Goal: Task Accomplishment & Management: Complete application form

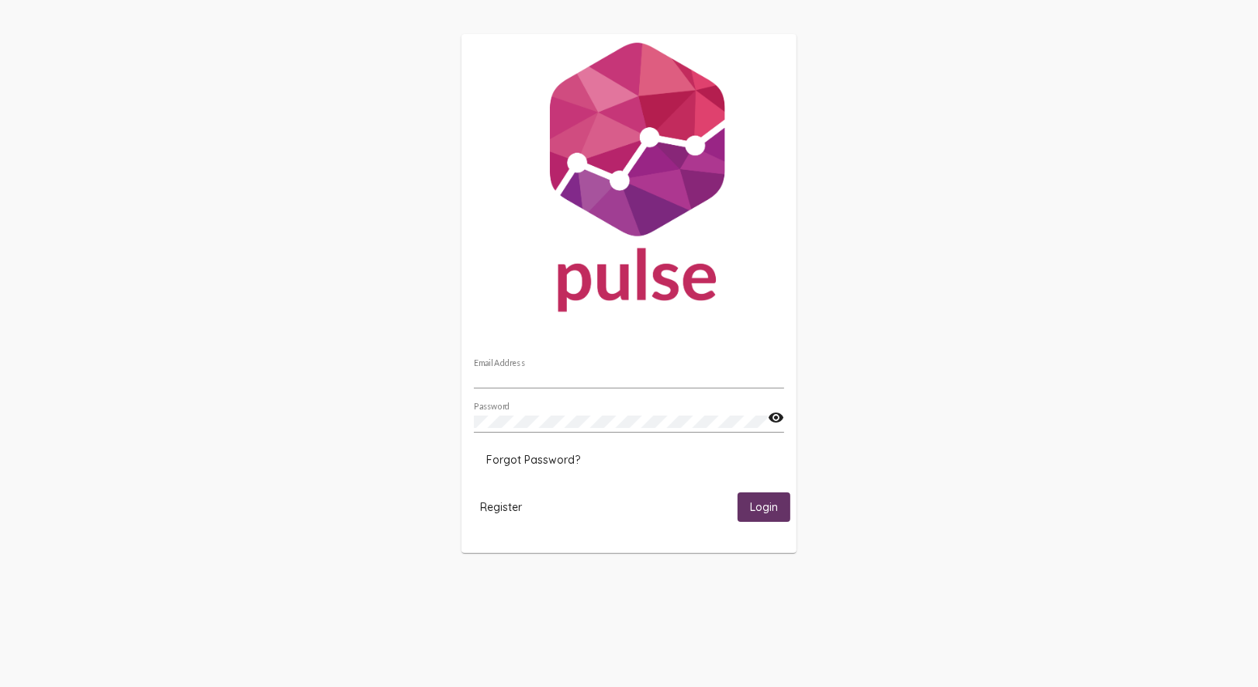
type input "[PERSON_NAME][EMAIL_ADDRESS][DOMAIN_NAME]"
click at [772, 510] on span "Login" at bounding box center [764, 508] width 28 height 14
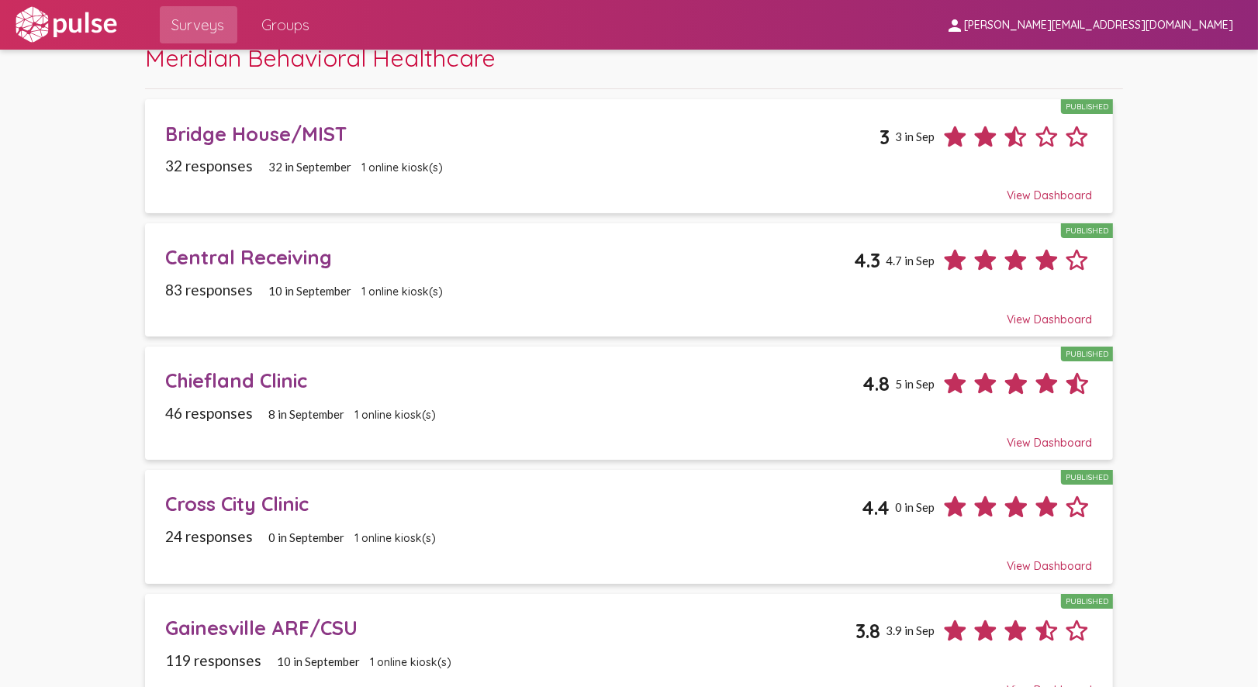
scroll to position [86, 0]
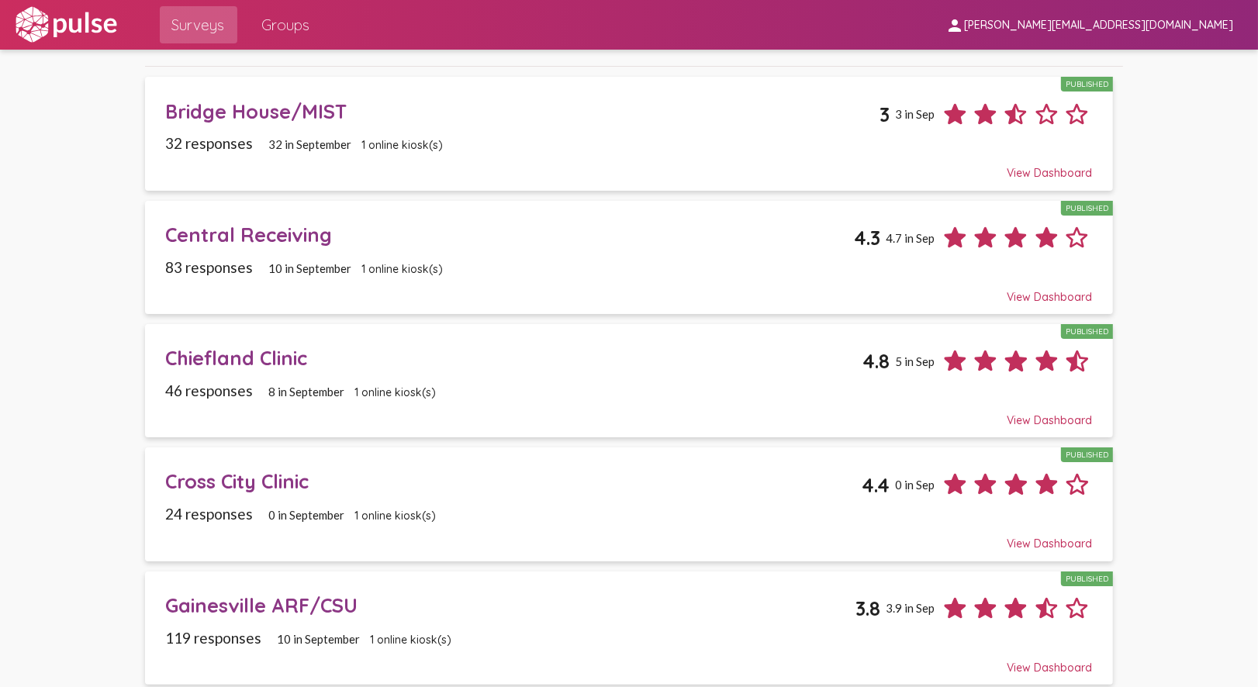
click at [539, 154] on div "View Dashboard" at bounding box center [629, 166] width 927 height 28
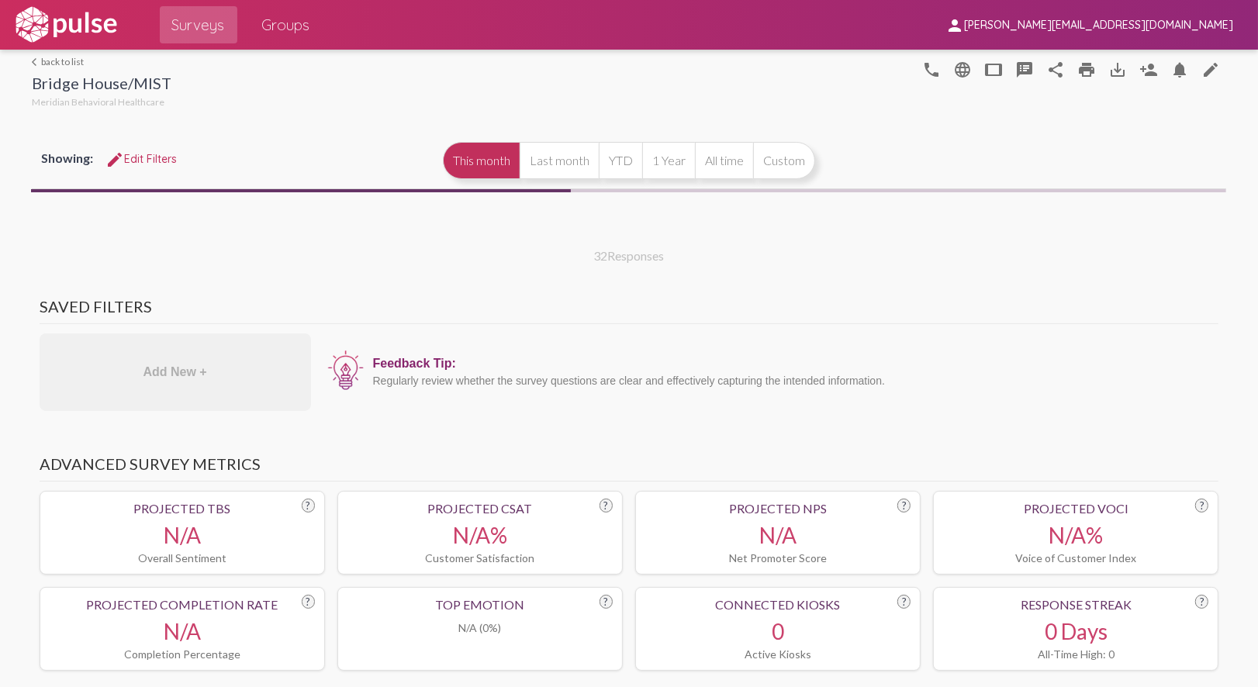
click at [1207, 75] on mat-icon "edit" at bounding box center [1210, 69] width 19 height 19
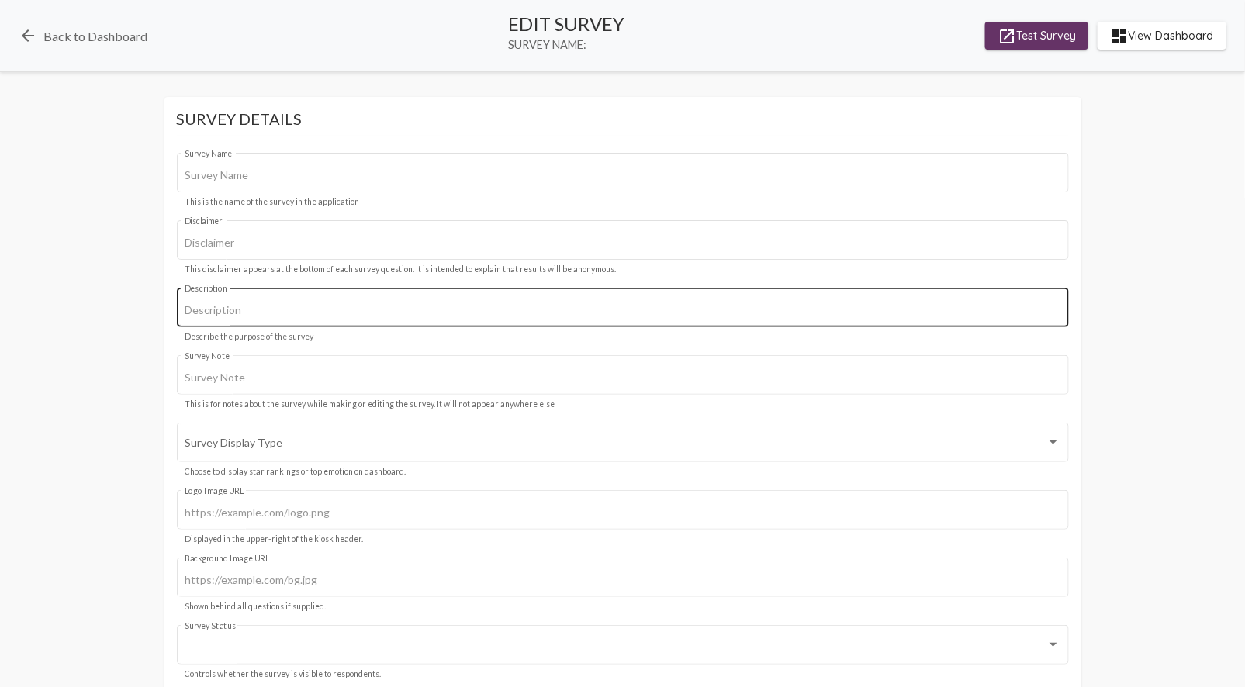
type input "Bridge House/MIST"
type input "We value your privacy, your identity will remain anonymous."
type input "starting survey for Meridian"
type input "#c12f5c"
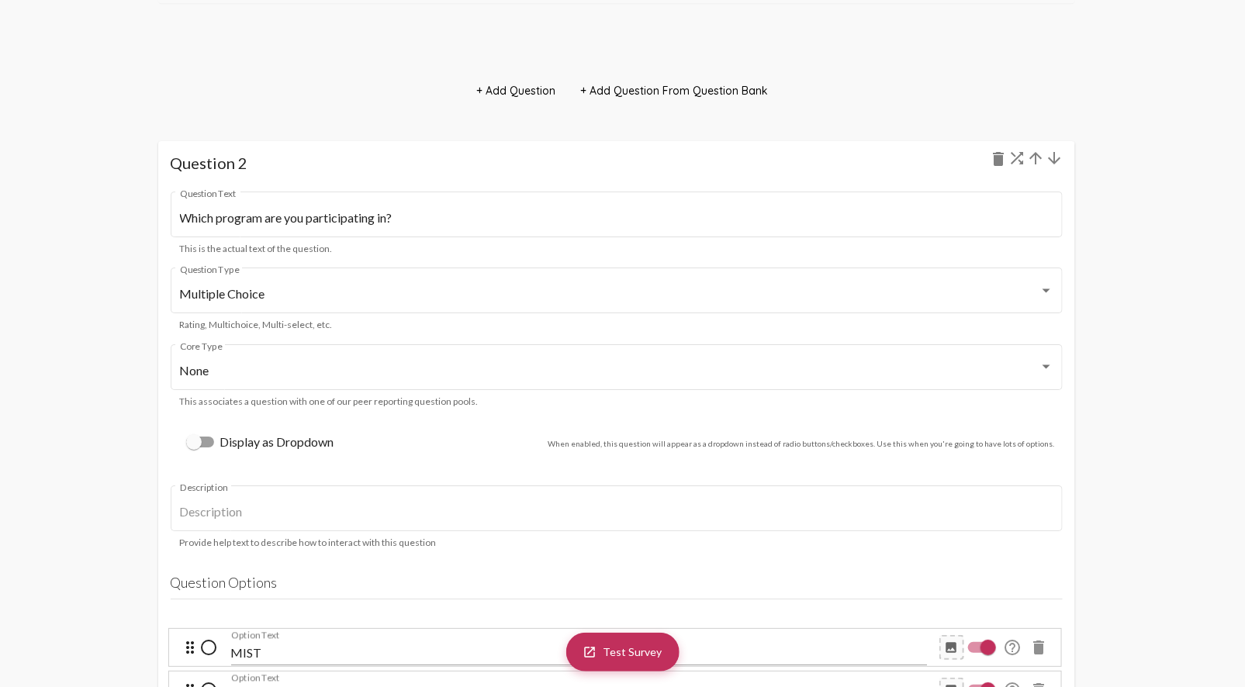
scroll to position [1981, 0]
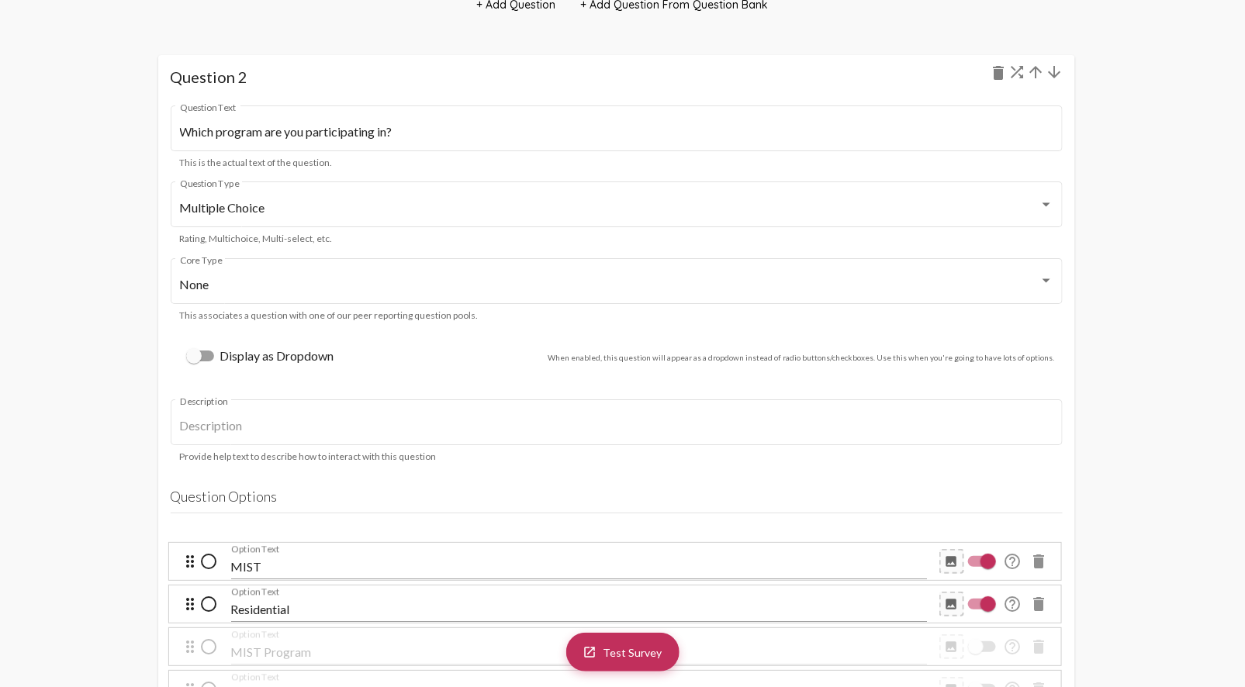
click at [555, 229] on div "Multiple Choice Question Type Rating, Multichoice, Multi-select, etc." at bounding box center [617, 212] width 892 height 63
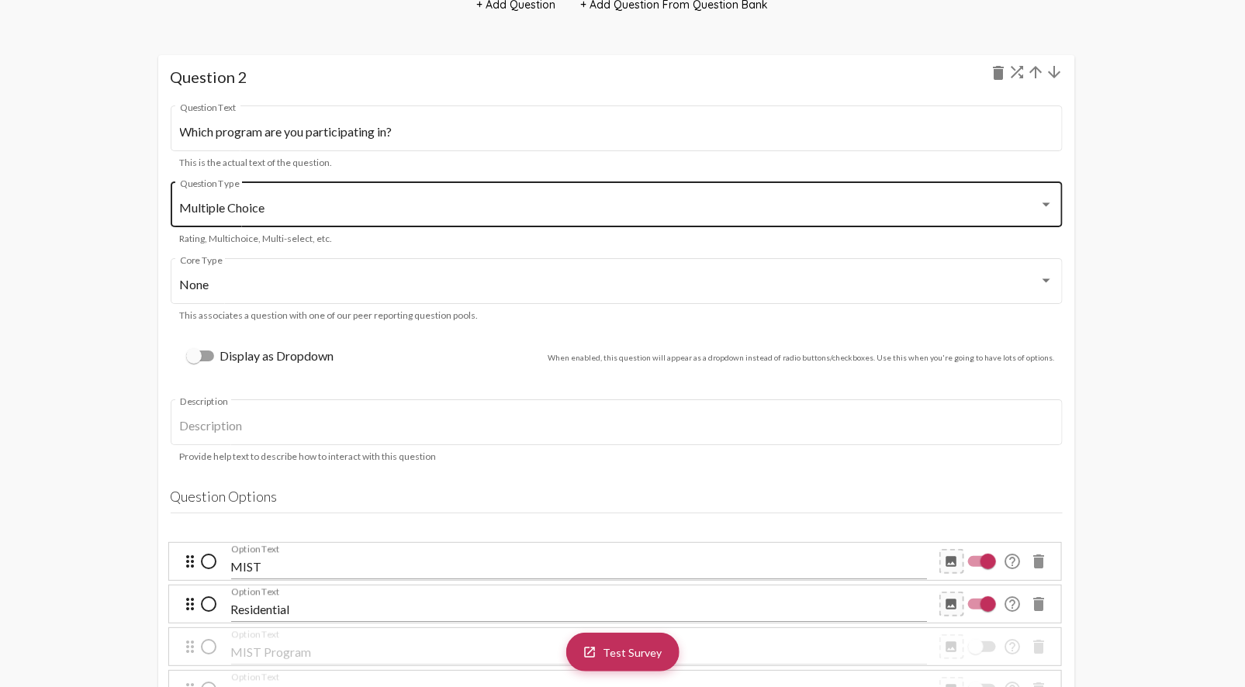
click at [569, 213] on div "Multiple Choice" at bounding box center [609, 208] width 859 height 14
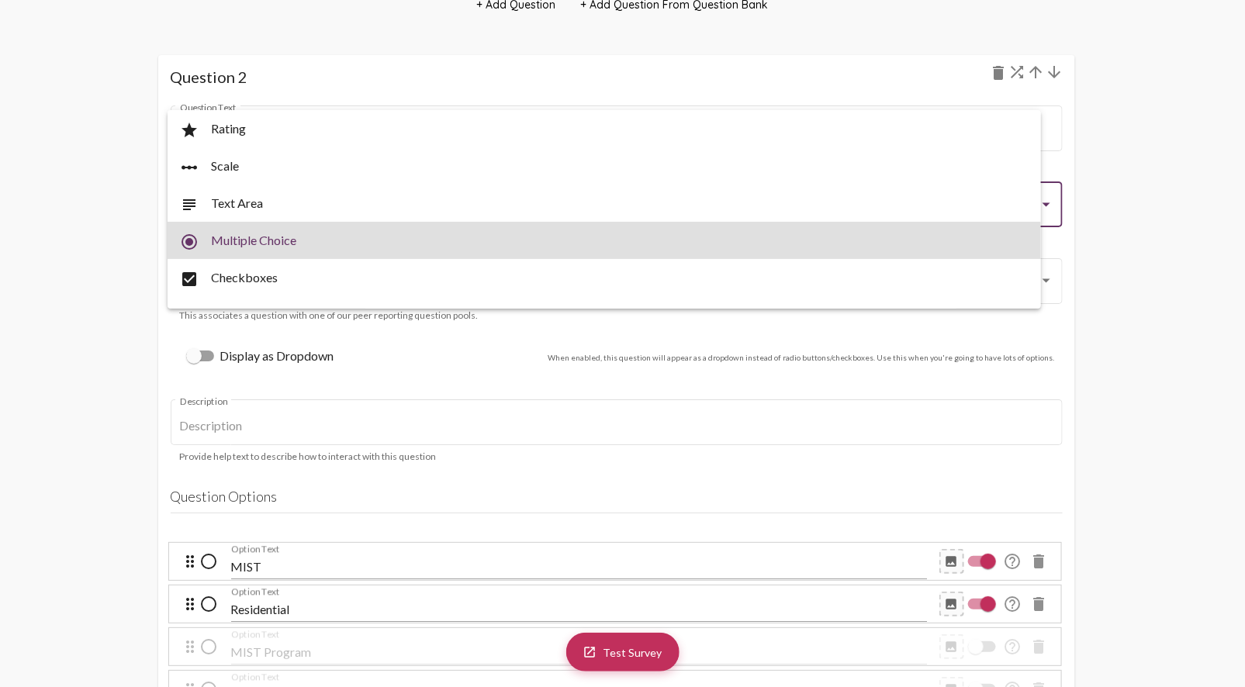
click at [569, 222] on span "radio_button_checked Multiple Choice" at bounding box center [604, 240] width 848 height 37
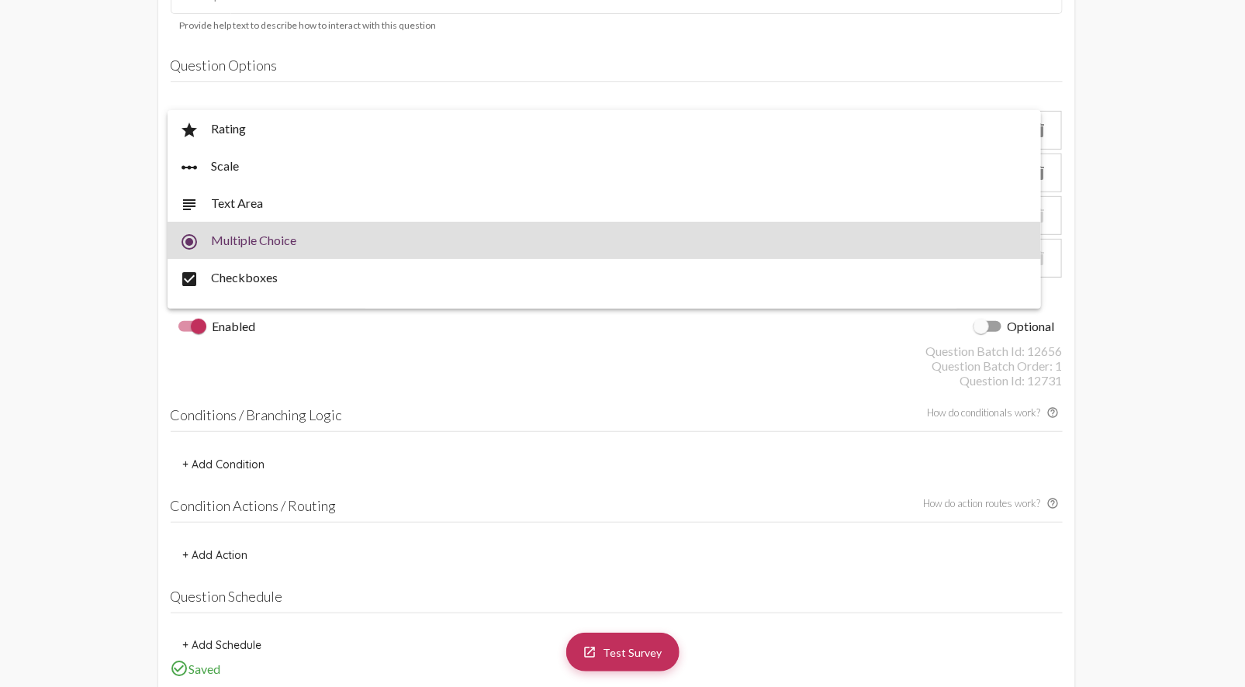
scroll to position [31, 0]
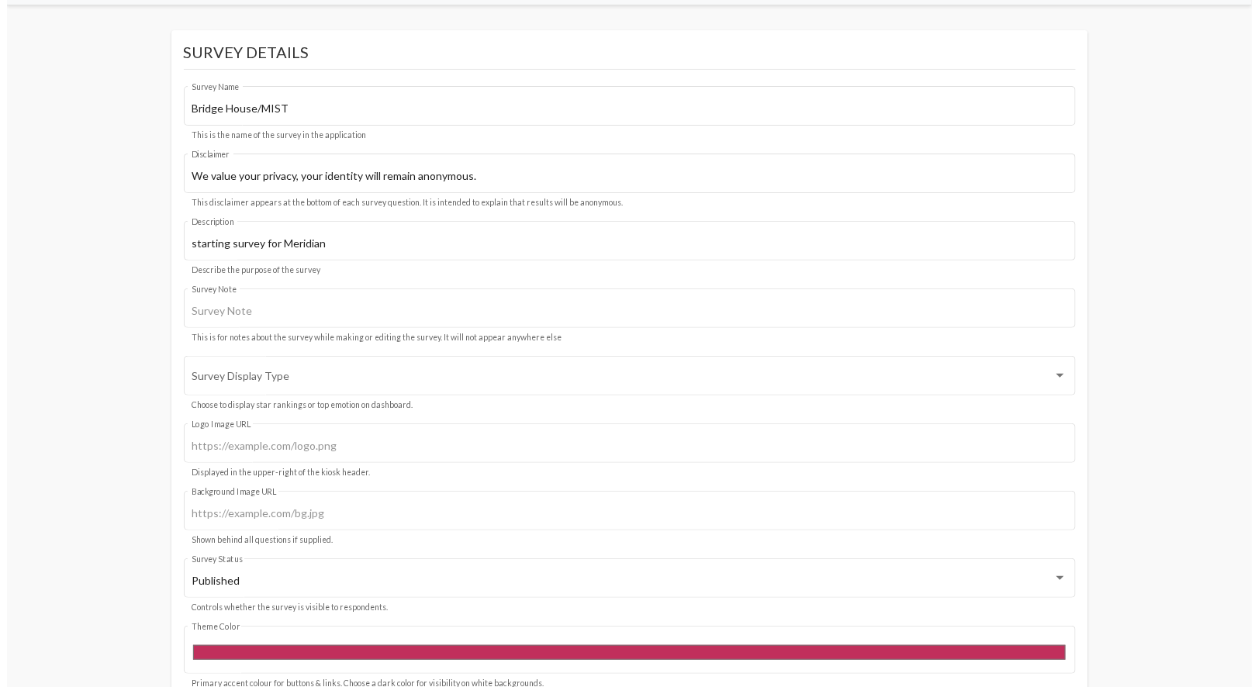
scroll to position [0, 0]
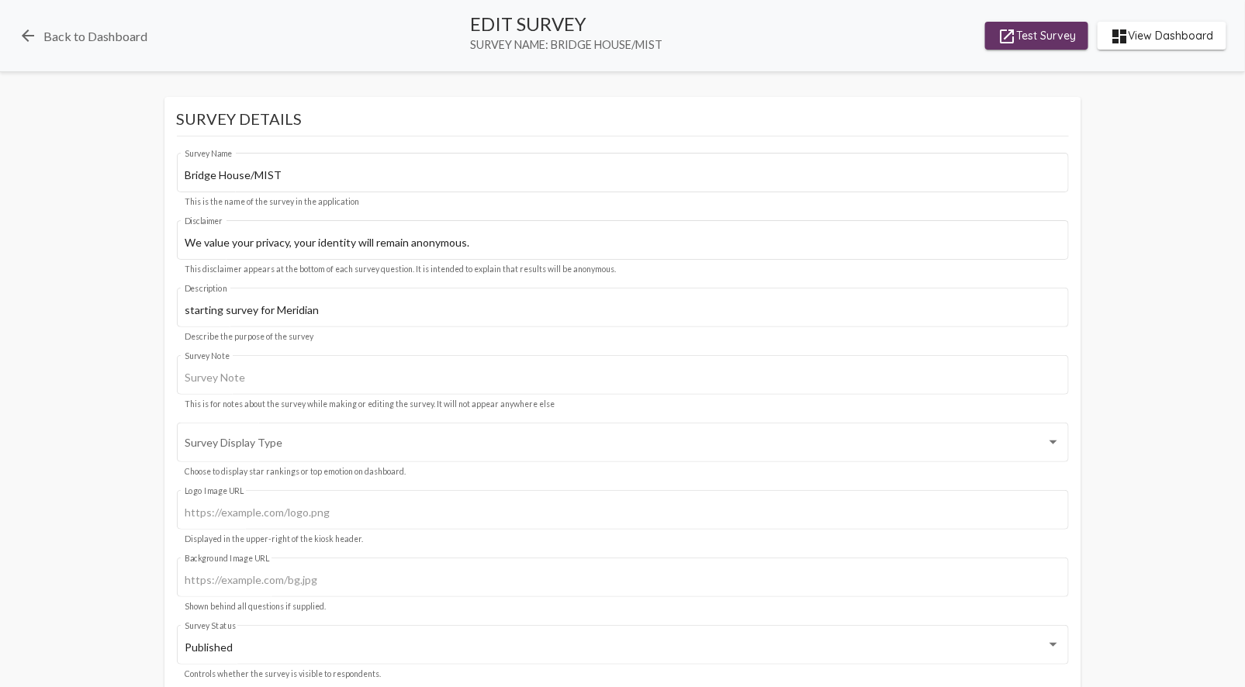
drag, startPoint x: 530, startPoint y: 124, endPoint x: 516, endPoint y: 132, distance: 16.0
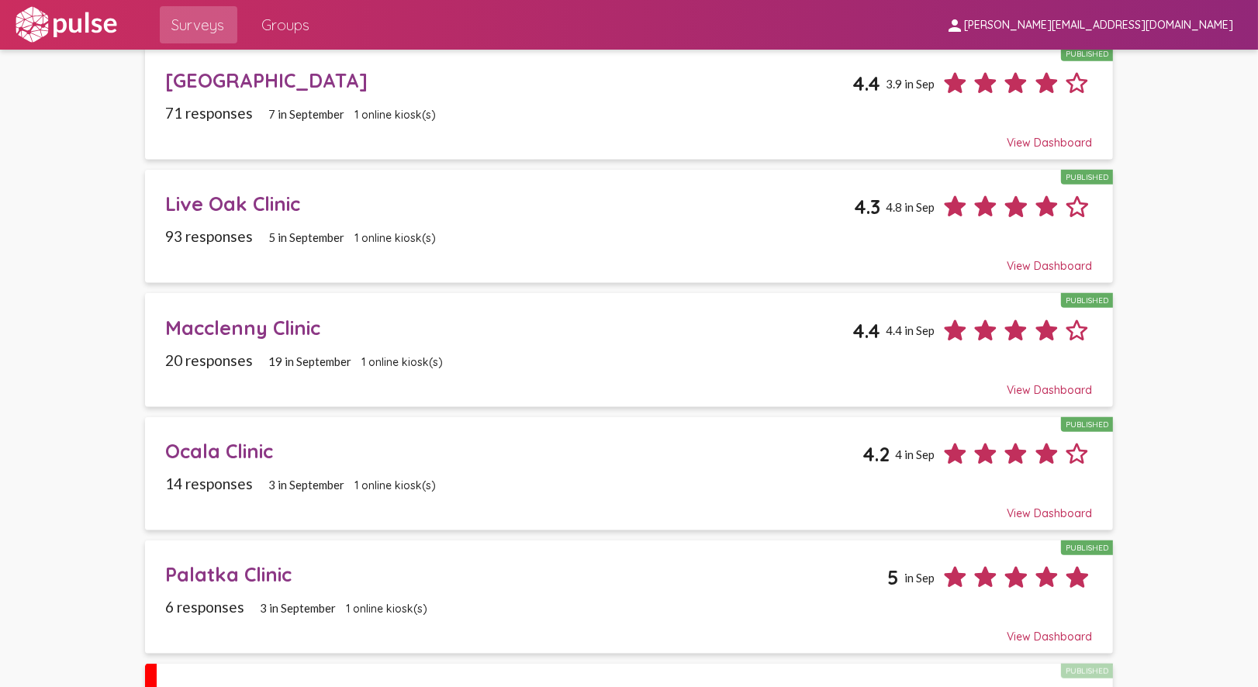
scroll to position [1637, 0]
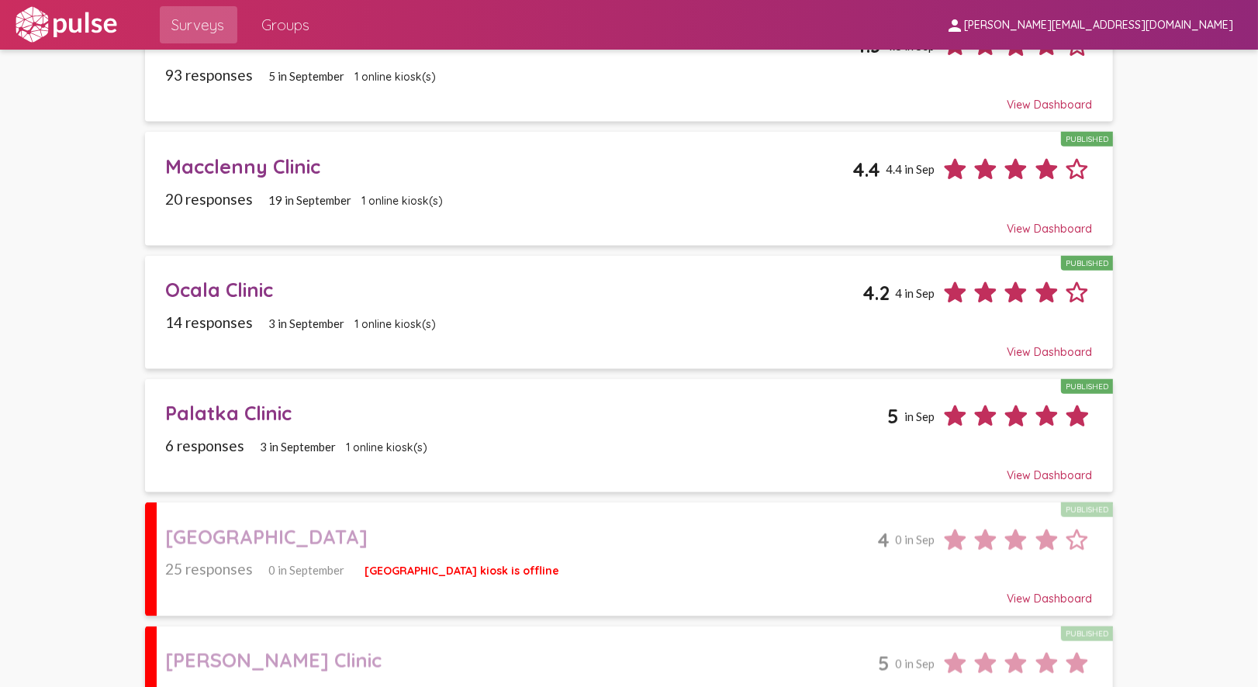
click at [600, 331] on div "View Dashboard" at bounding box center [629, 345] width 927 height 28
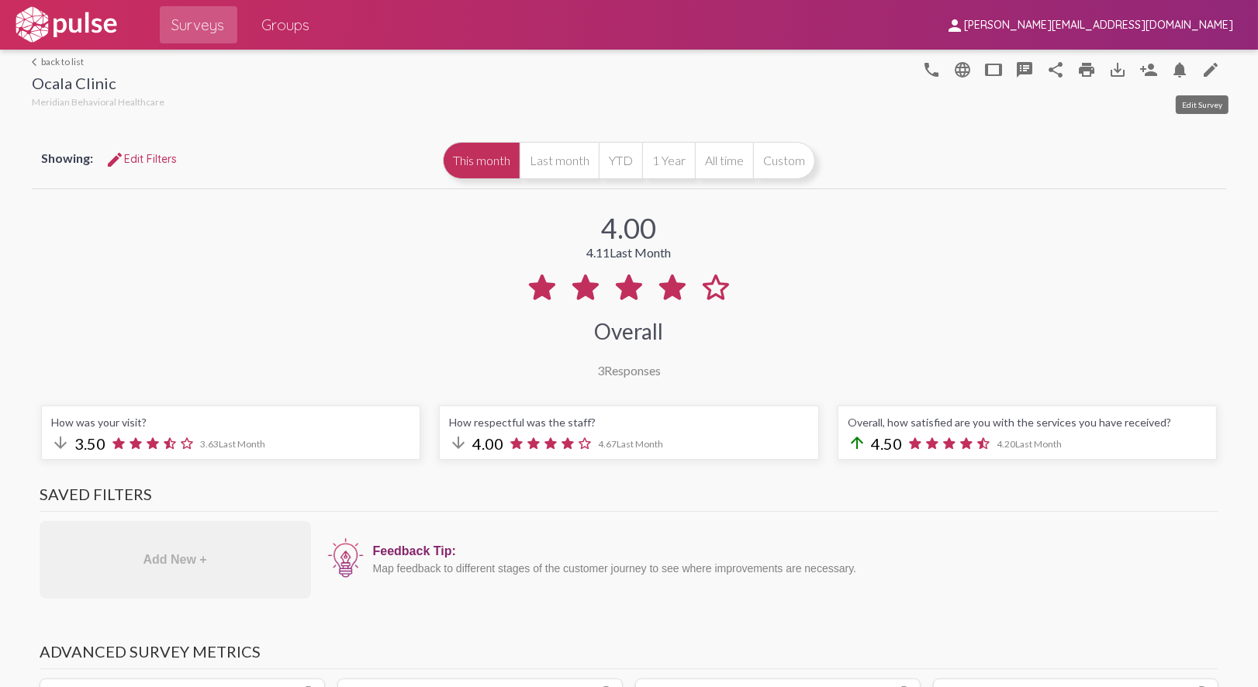
click at [1201, 70] on mat-icon "edit" at bounding box center [1210, 69] width 19 height 19
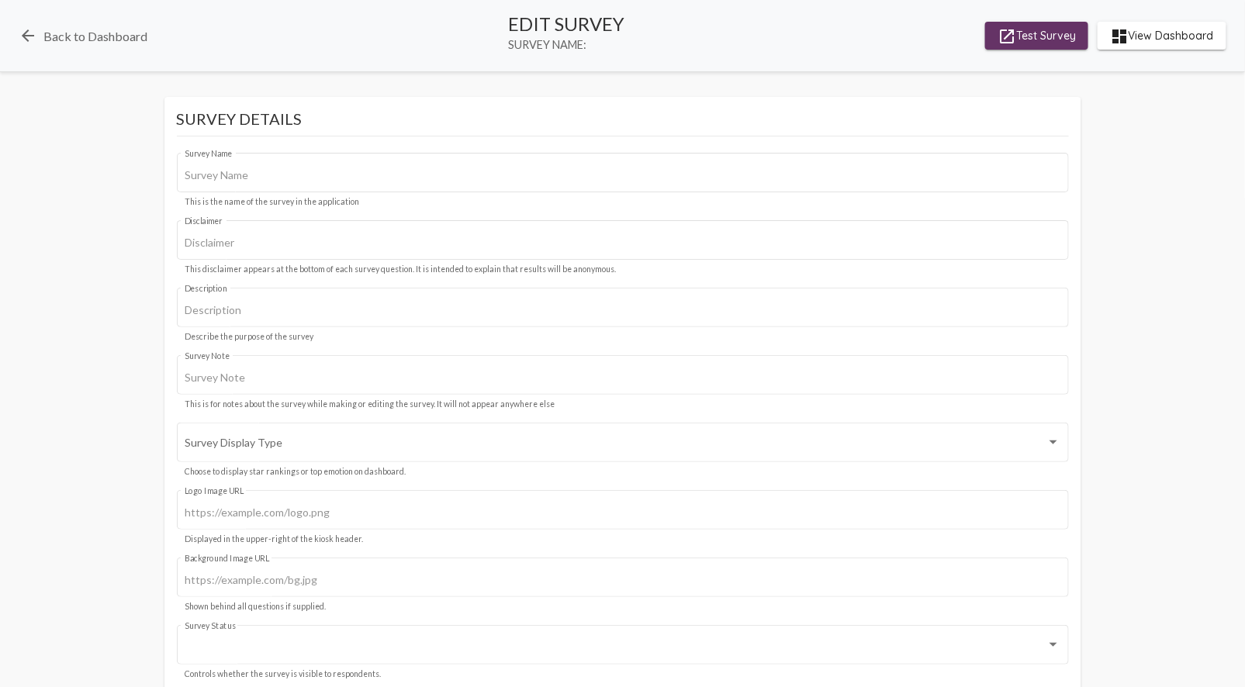
type input "Ocala Clinic"
type input "We value your privacy, your identity will remain anonymous."
type input "starting survey for Meridian"
type input "#c12f5c"
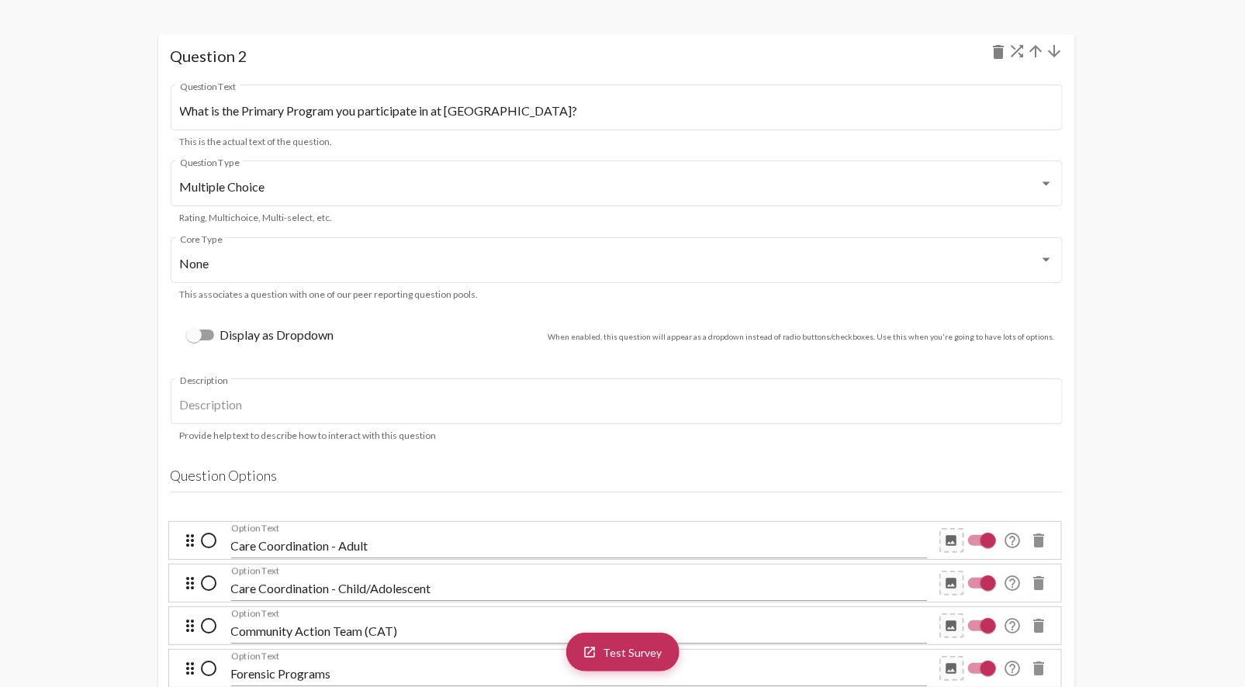
scroll to position [2326, 0]
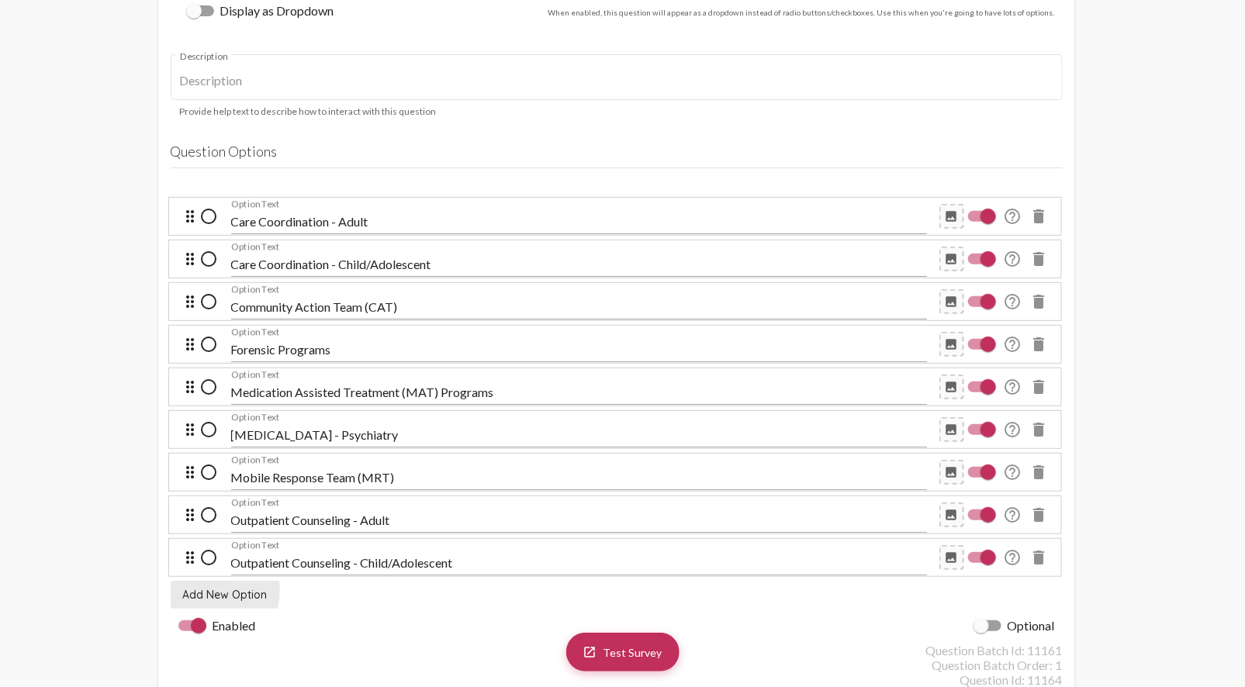
click at [214, 594] on span "Add New Option" at bounding box center [225, 595] width 85 height 14
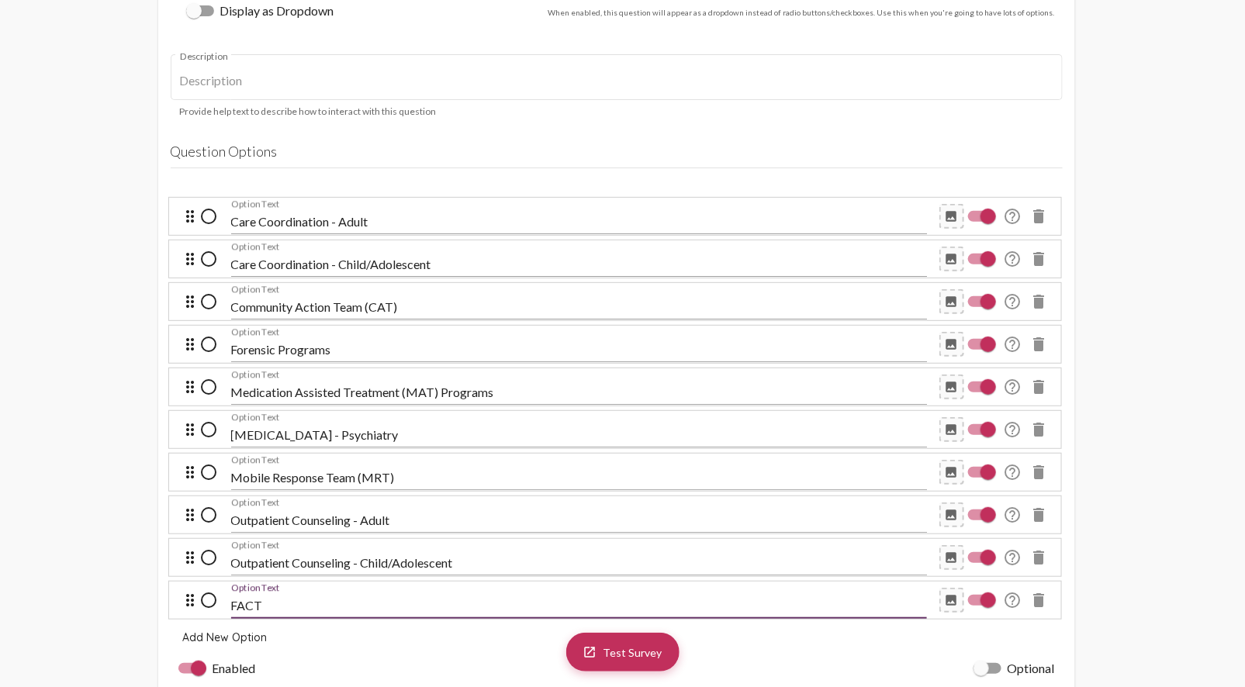
type input "FACT"
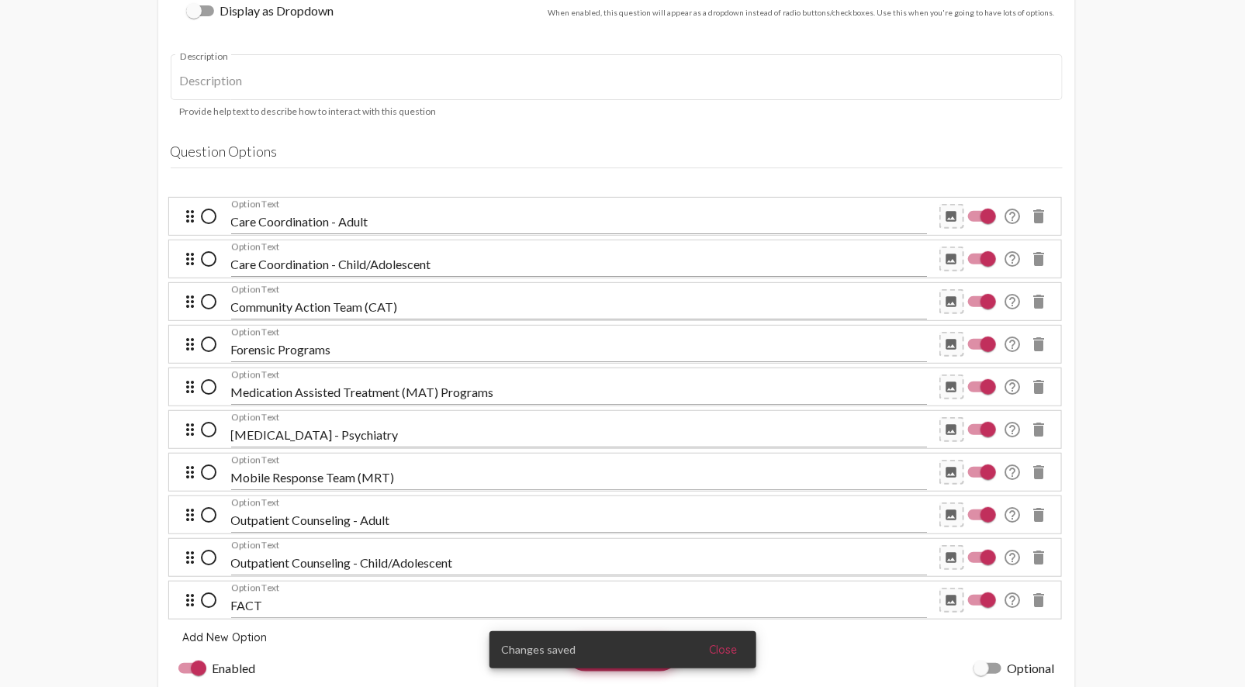
click at [187, 606] on mat-icon "drag_indicator" at bounding box center [190, 600] width 19 height 19
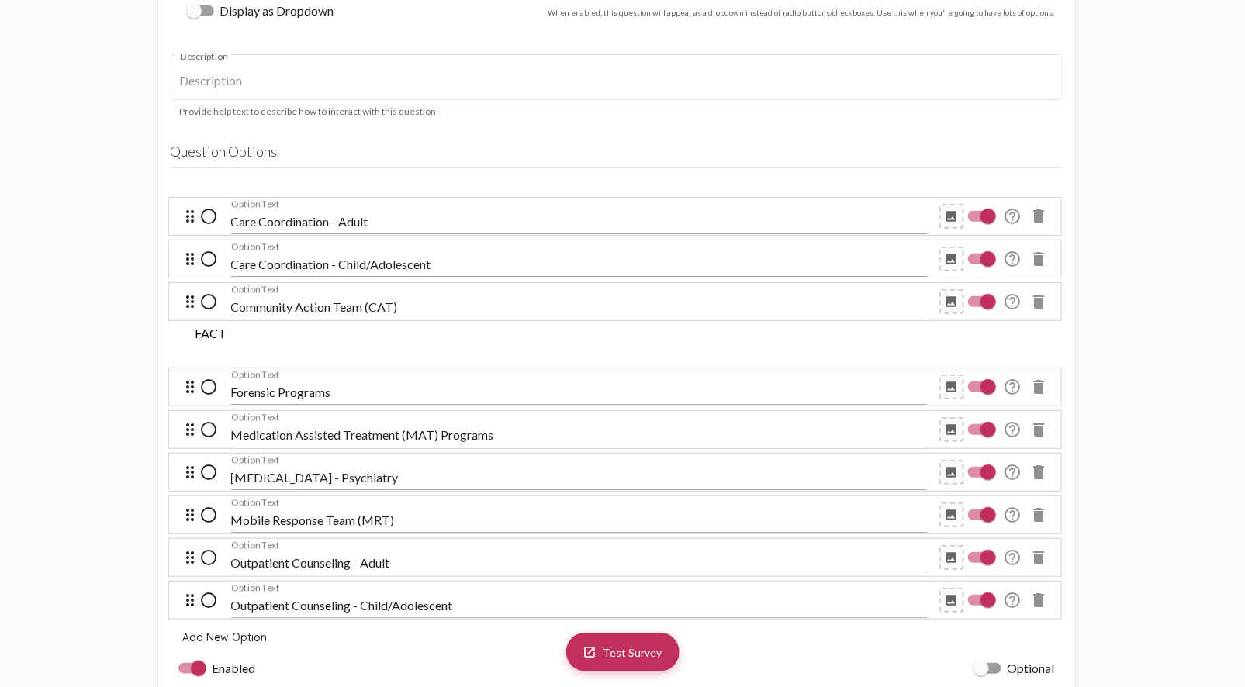
drag, startPoint x: 188, startPoint y: 603, endPoint x: 215, endPoint y: 346, distance: 258.8
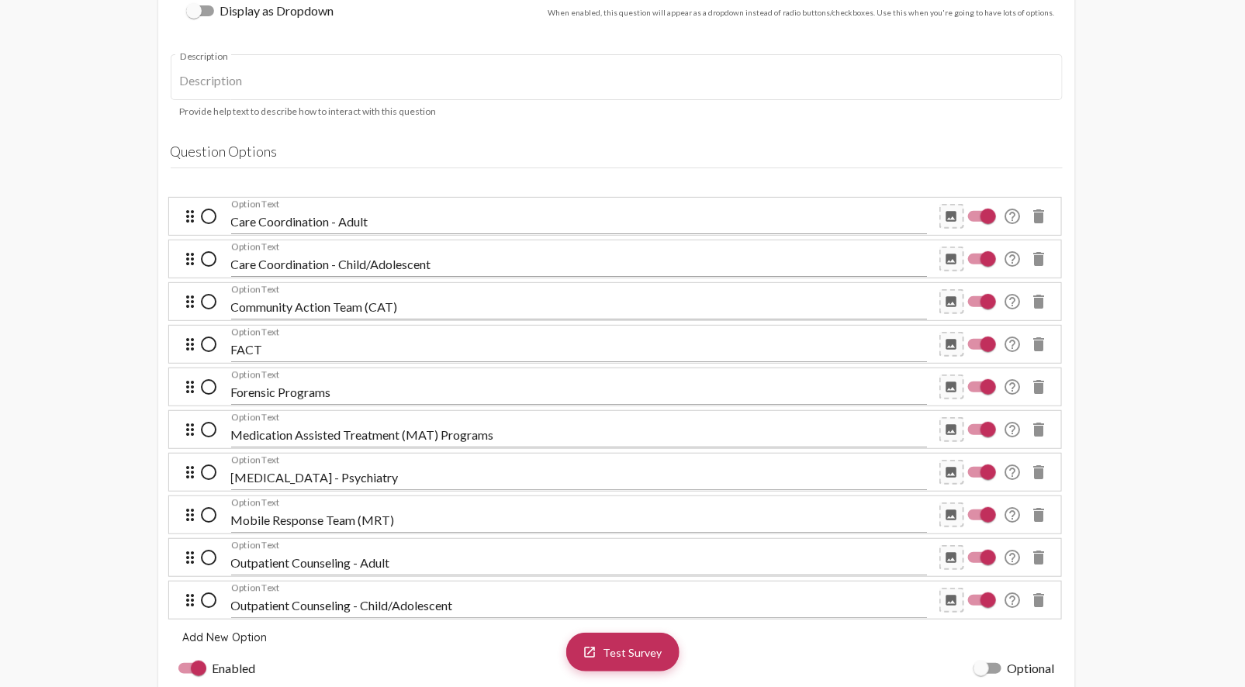
click at [306, 354] on div "Forensic Programs Option Text" at bounding box center [579, 386] width 696 height 75
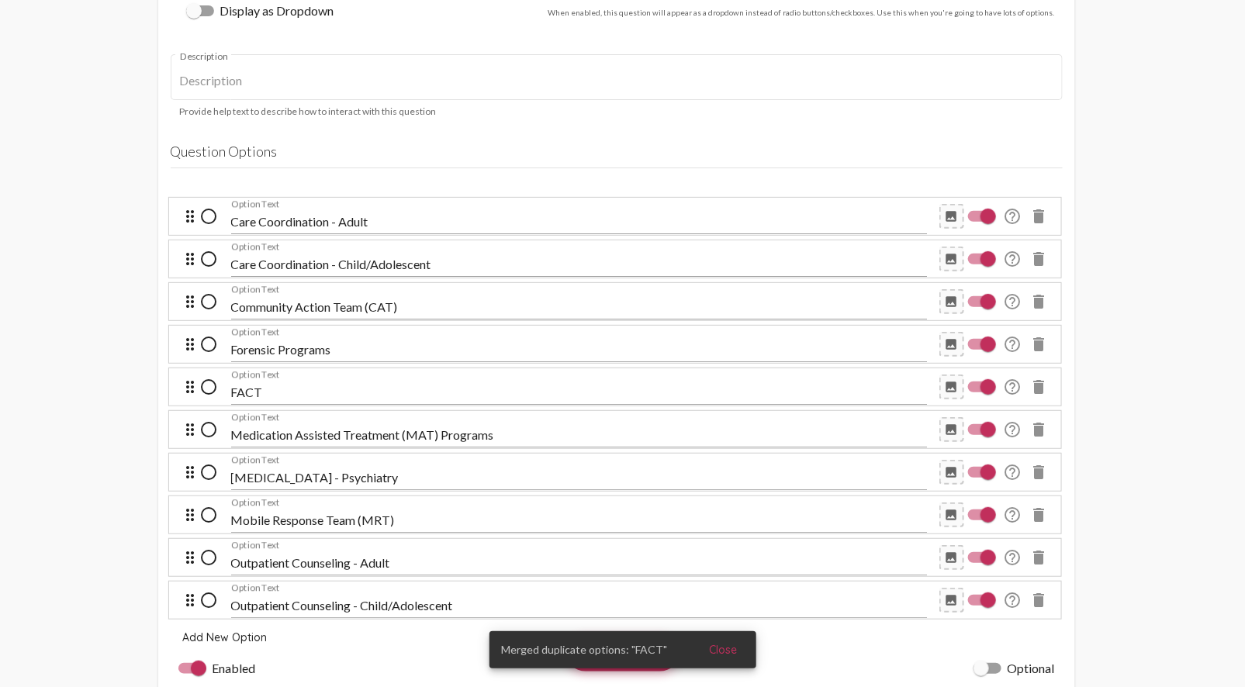
click at [633, 652] on span "Merged duplicate options: "FACT"" at bounding box center [585, 650] width 166 height 16
click at [285, 394] on div "Medication Assisted Treatment (MAT) Programs Option Text" at bounding box center [579, 429] width 696 height 75
click at [262, 393] on div "Medication Assisted Treatment (MAT) Programs Option Text" at bounding box center [579, 429] width 696 height 75
click at [250, 392] on input "FACT" at bounding box center [579, 392] width 696 height 14
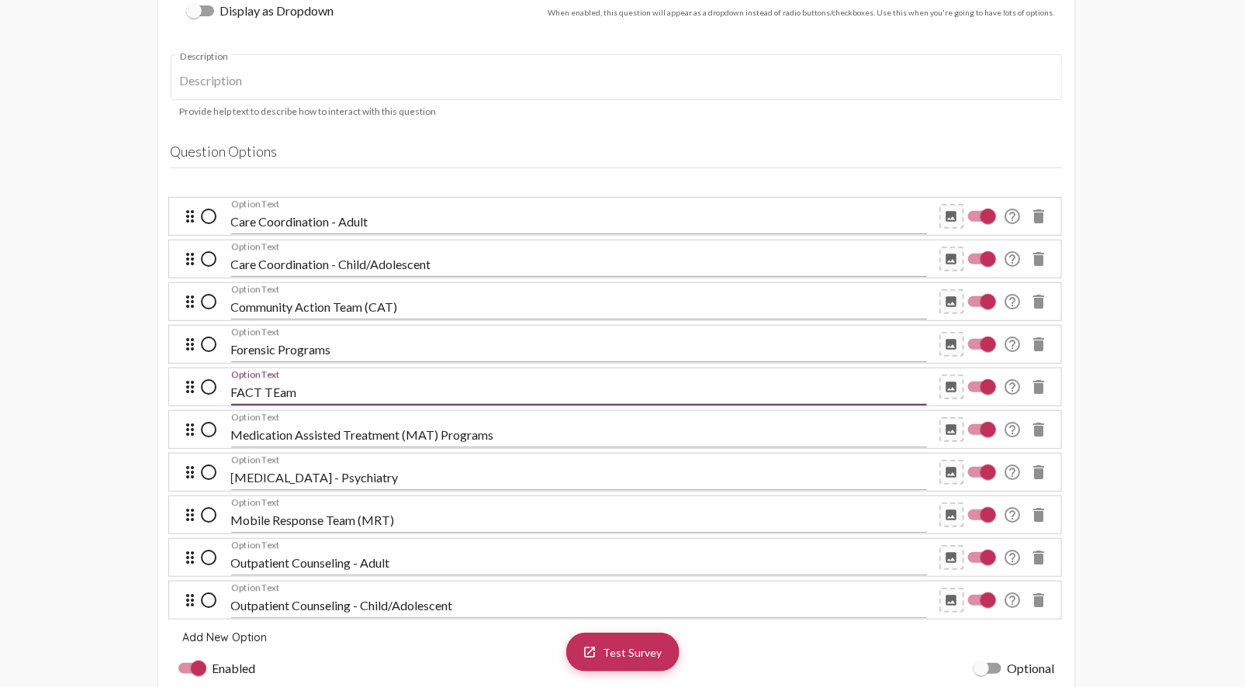
click at [485, 440] on div "[MEDICAL_DATA] - Psychiatry Option Text" at bounding box center [579, 471] width 696 height 75
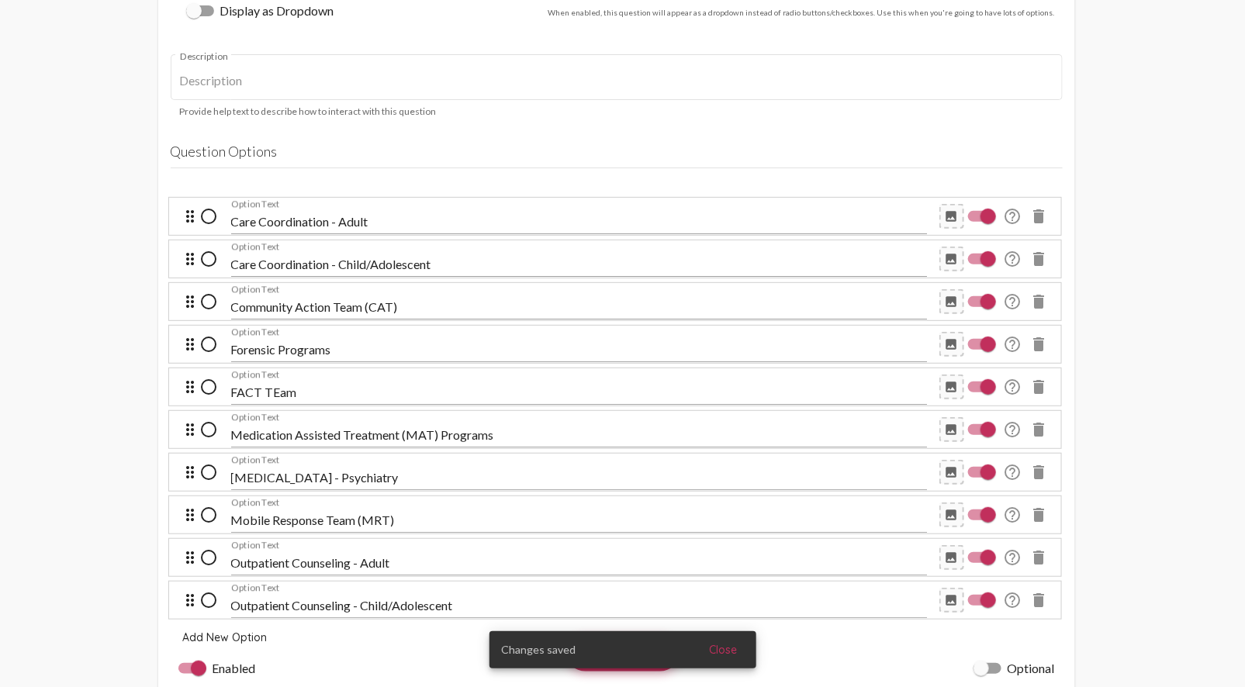
click at [280, 391] on input "FACT TEam" at bounding box center [579, 392] width 696 height 14
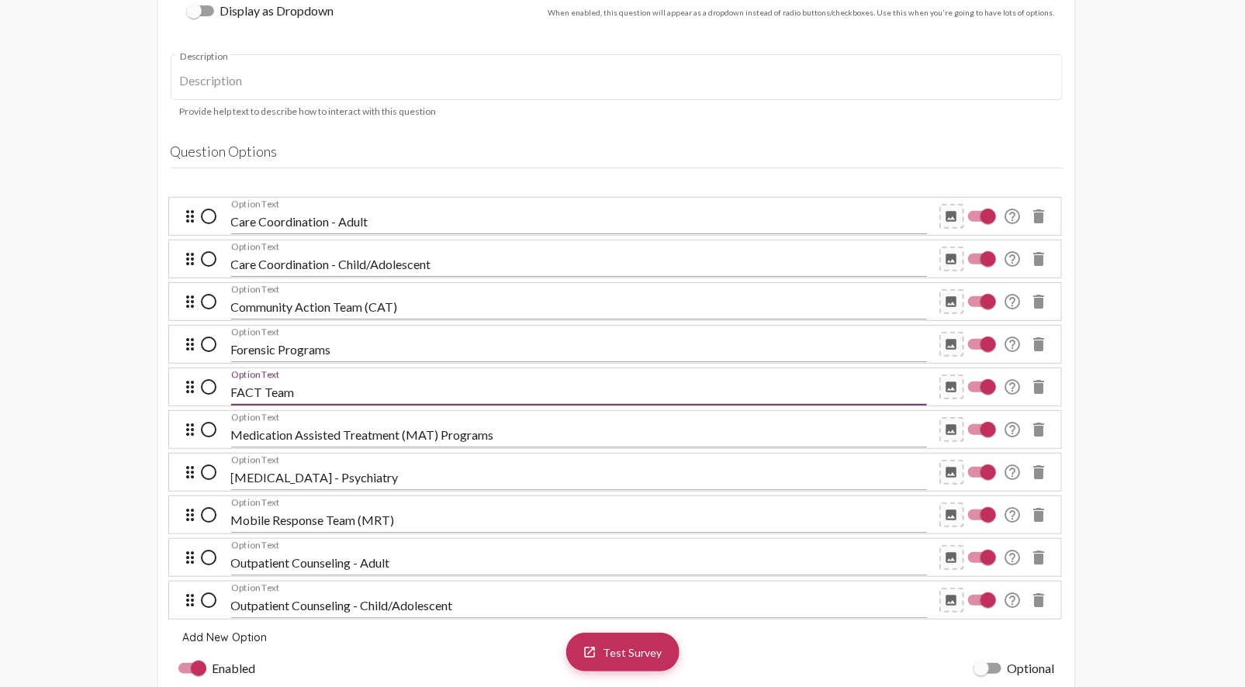
type input "FACT Team"
click at [391, 423] on div "Medication Assisted Treatment (MAT) Programs Option Text" at bounding box center [579, 430] width 696 height 35
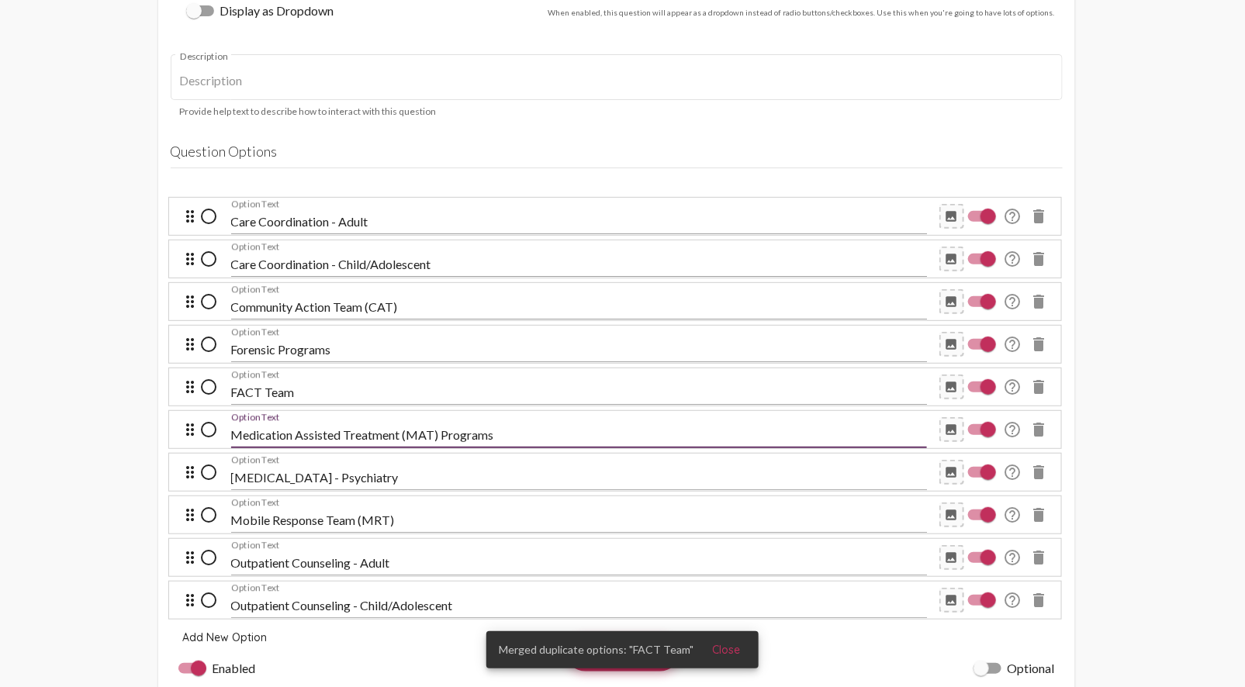
click at [725, 650] on span "Close" at bounding box center [726, 650] width 28 height 14
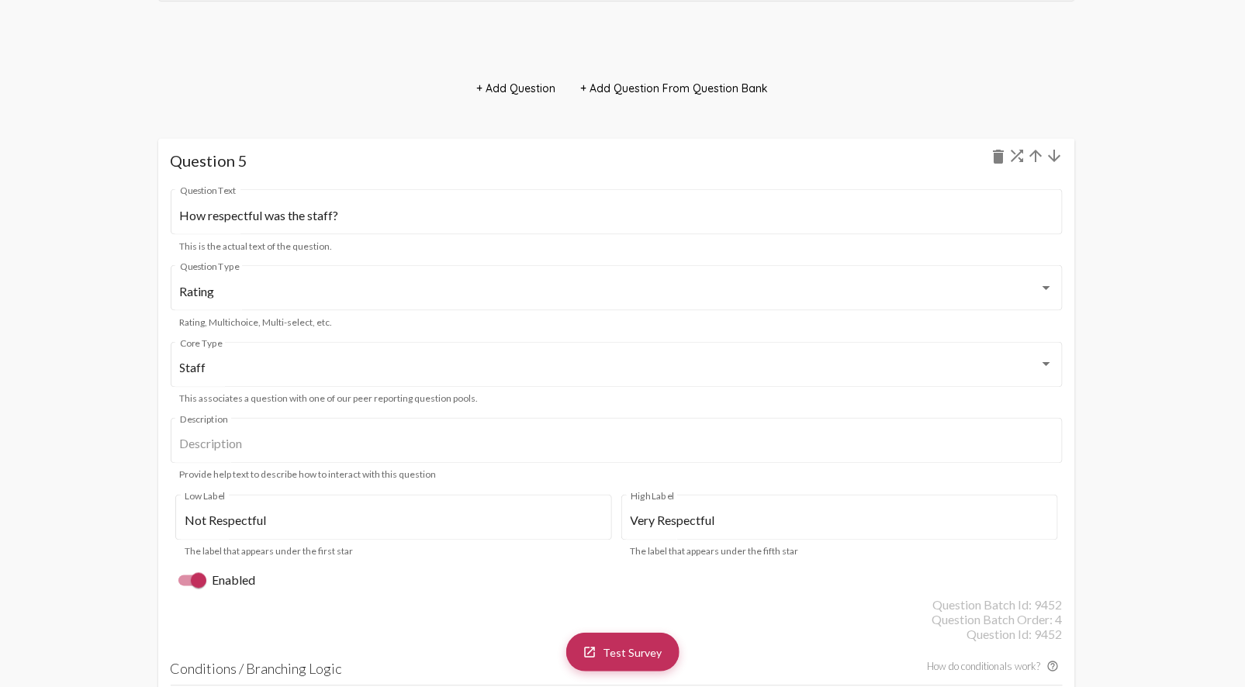
scroll to position [5255, 0]
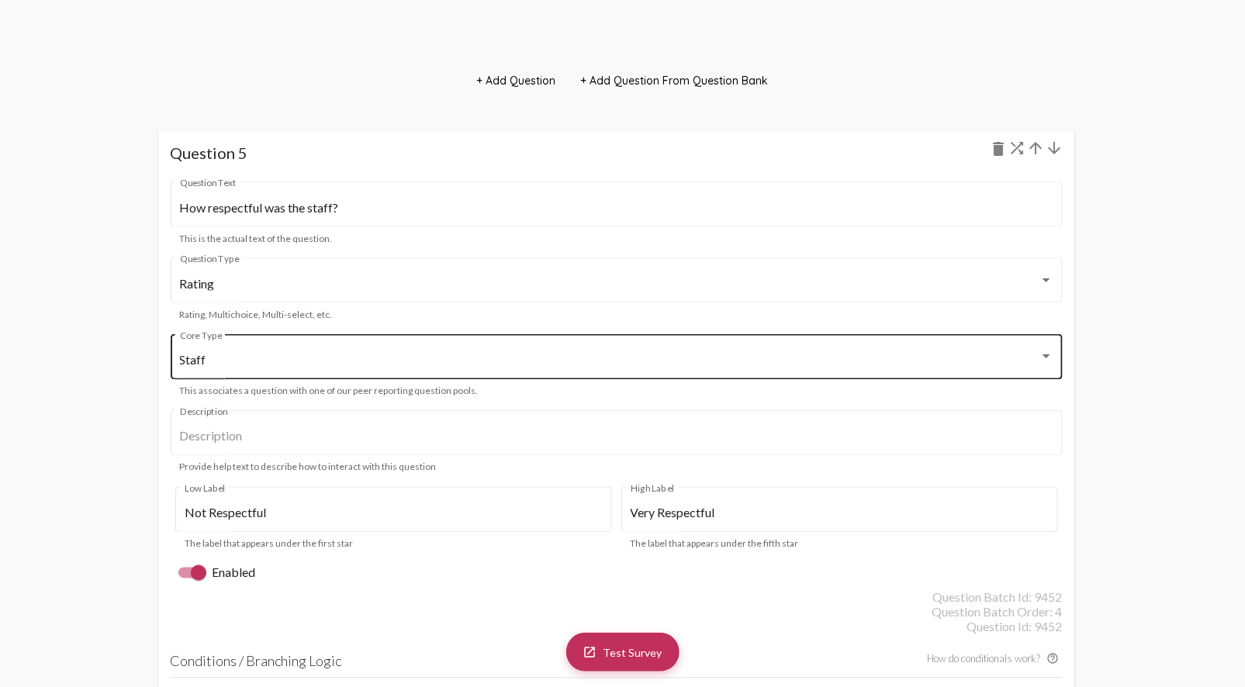
click at [1055, 359] on div "Staff Core Type" at bounding box center [617, 355] width 892 height 49
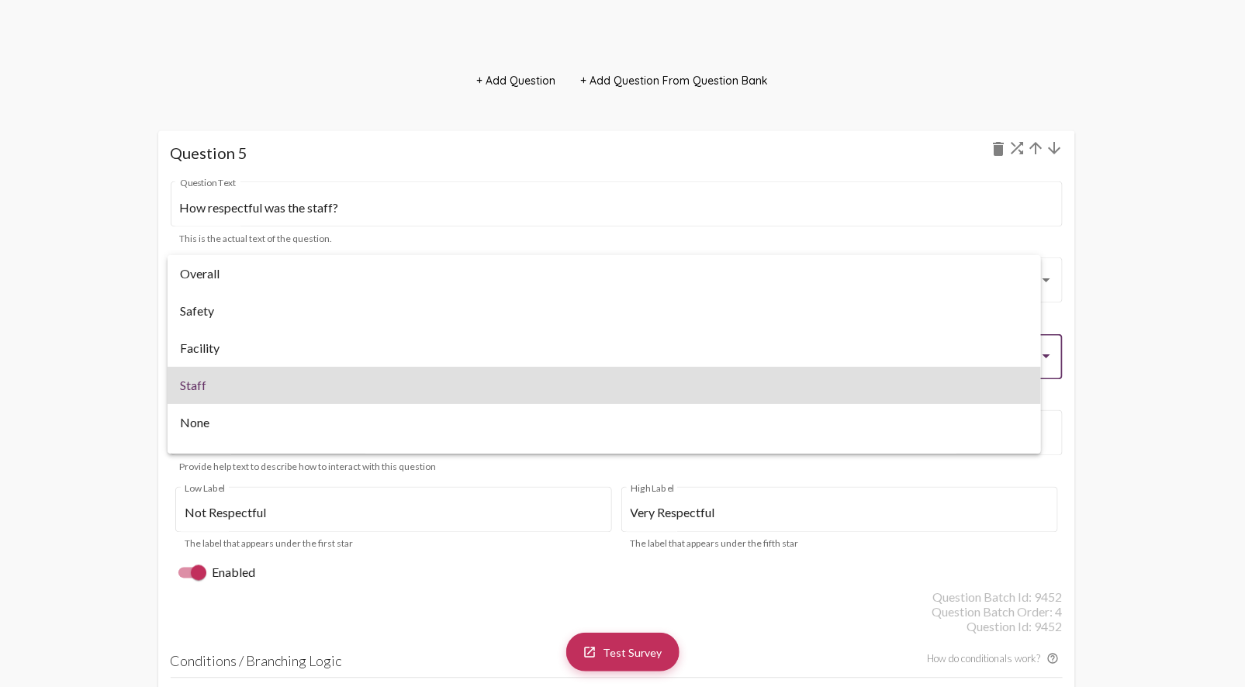
scroll to position [25, 0]
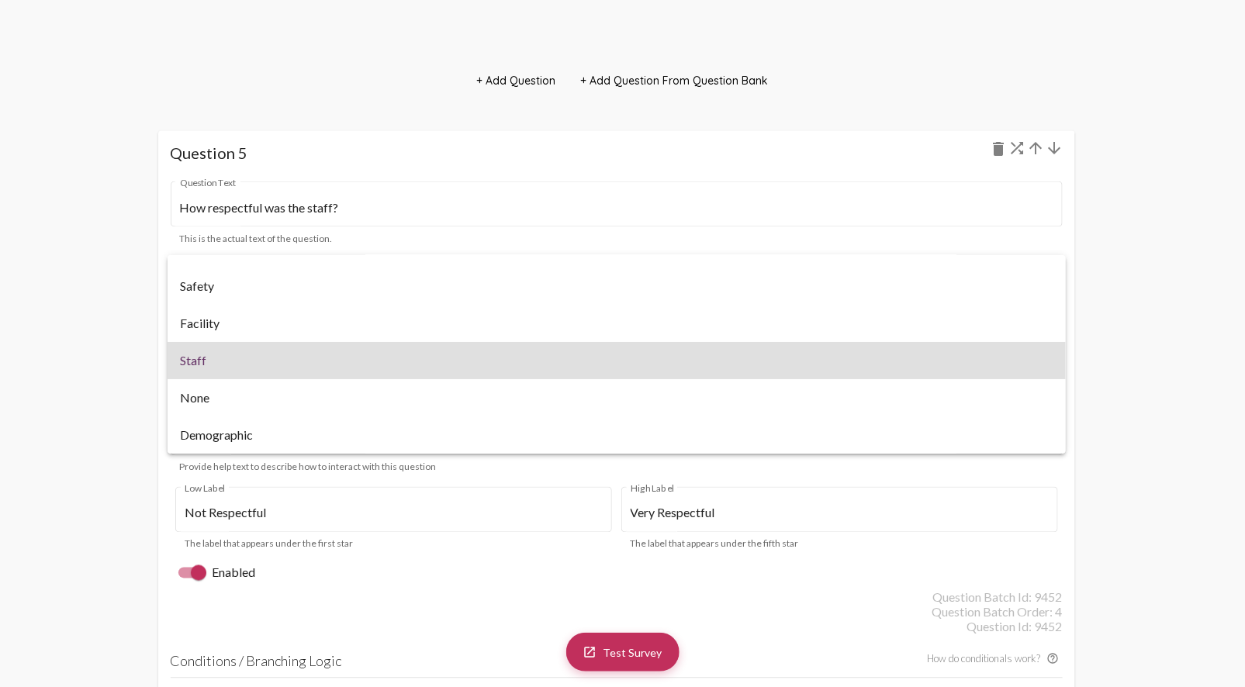
click at [1143, 357] on div at bounding box center [622, 343] width 1245 height 687
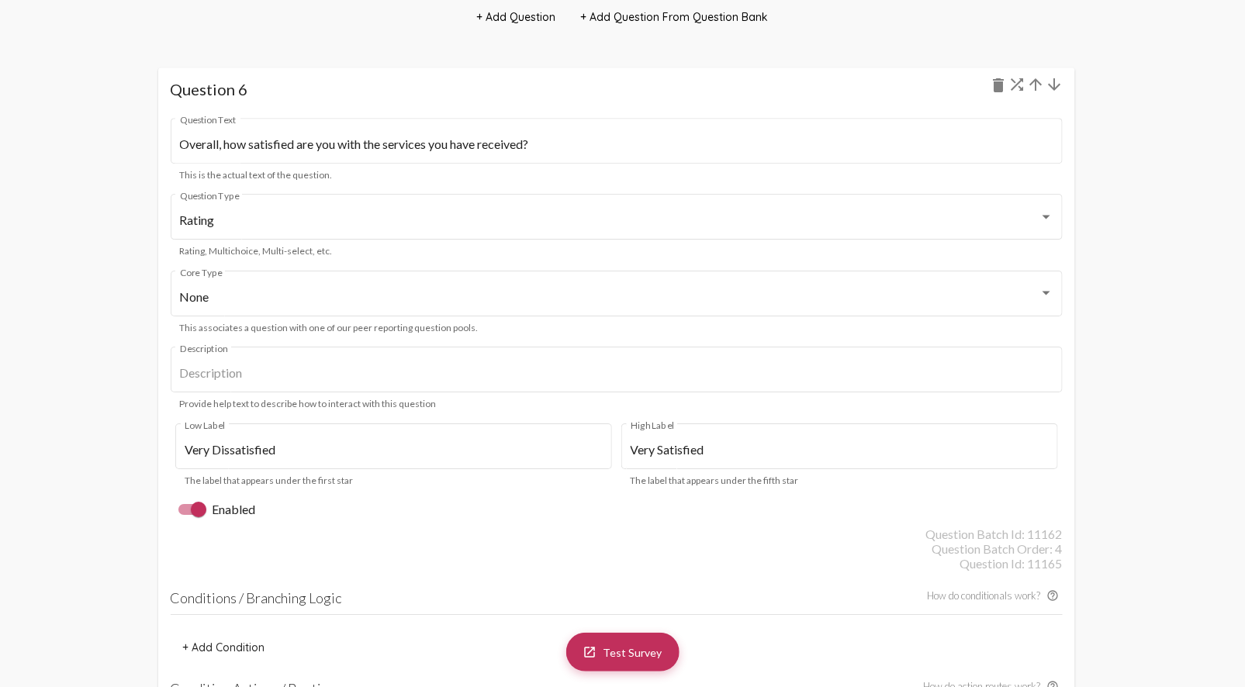
scroll to position [6290, 0]
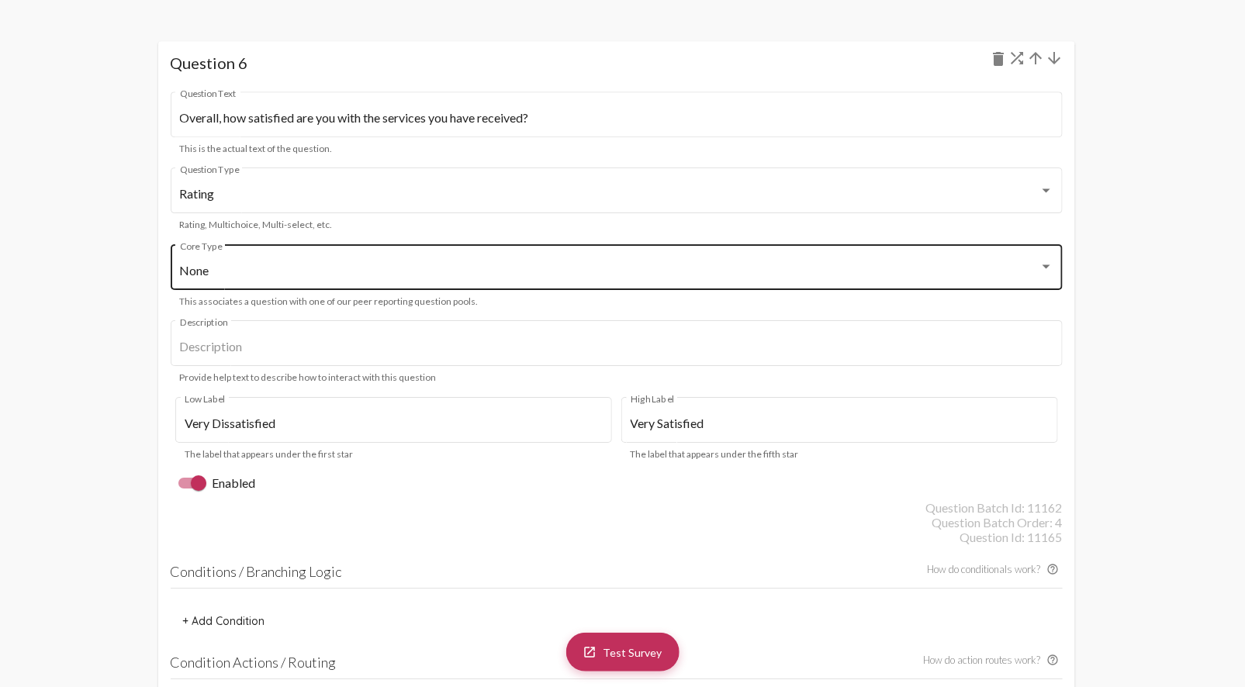
click at [1040, 265] on div at bounding box center [1046, 267] width 14 height 14
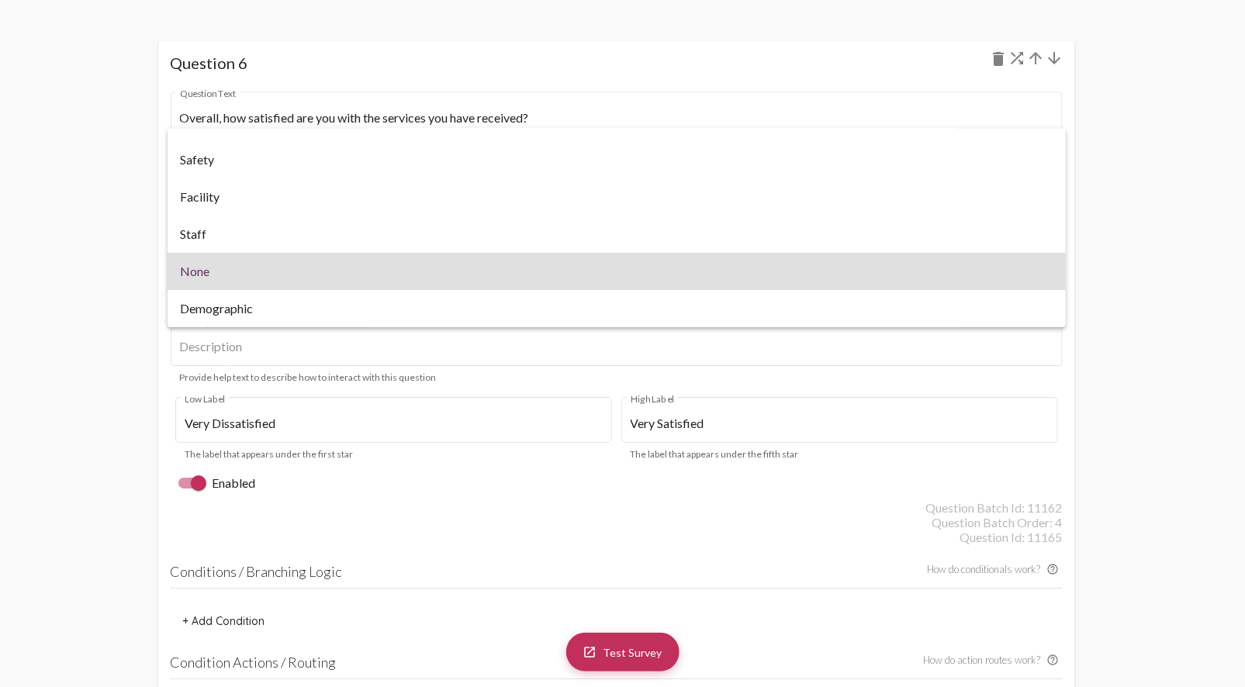
click at [1159, 261] on div at bounding box center [622, 343] width 1245 height 687
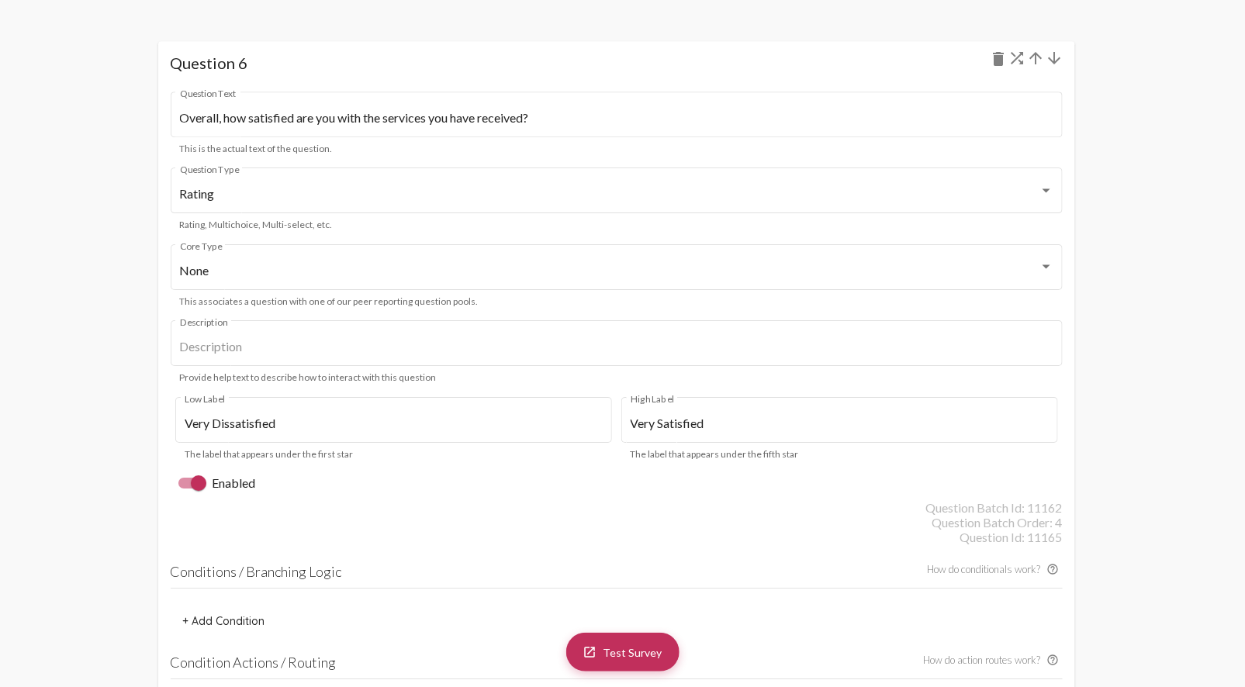
scroll to position [6204, 0]
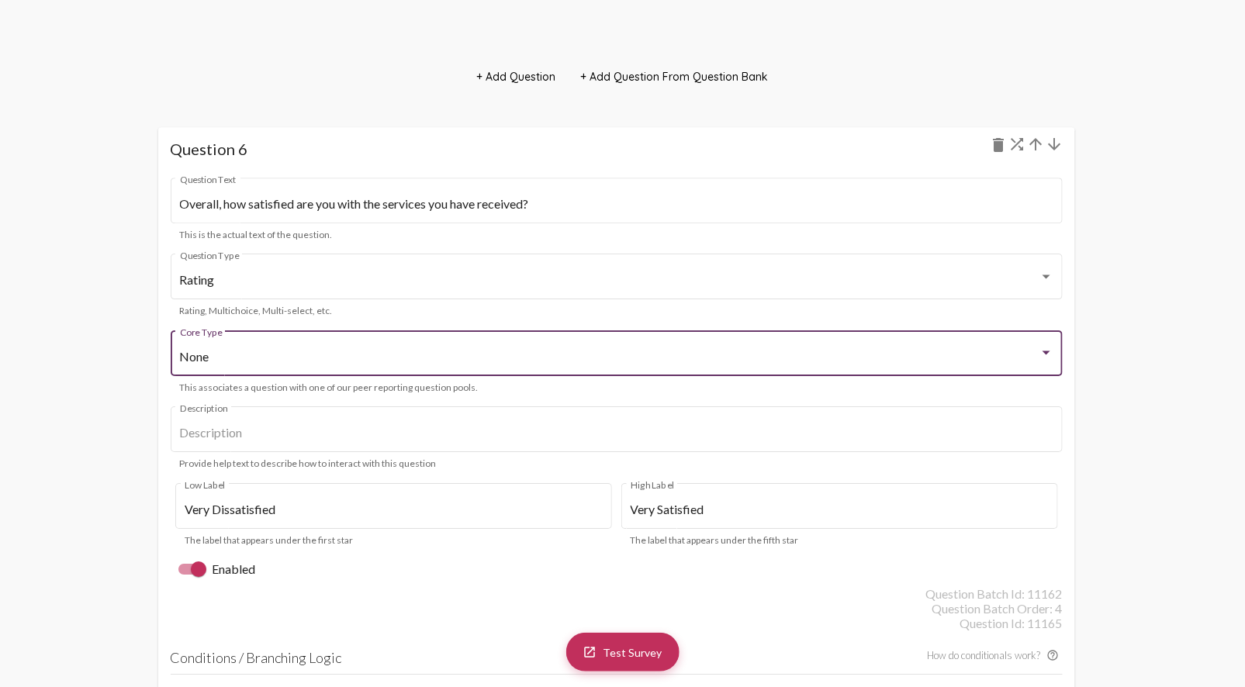
click at [506, 351] on div "None" at bounding box center [609, 357] width 859 height 14
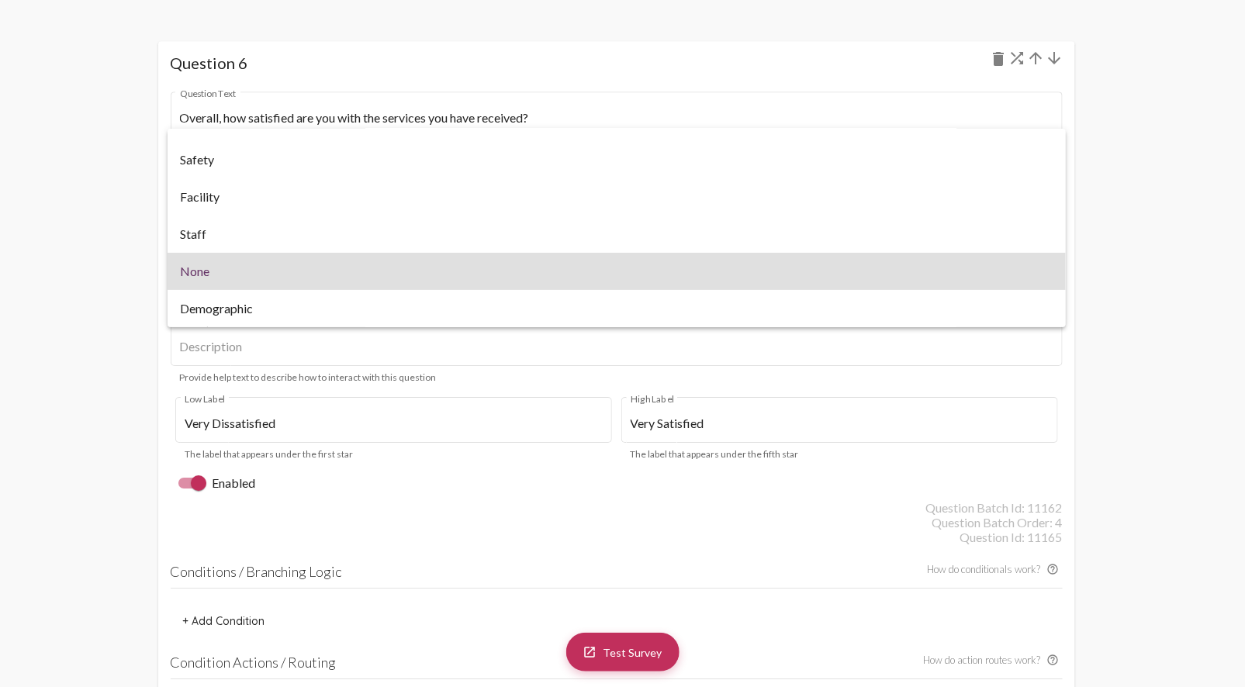
scroll to position [0, 0]
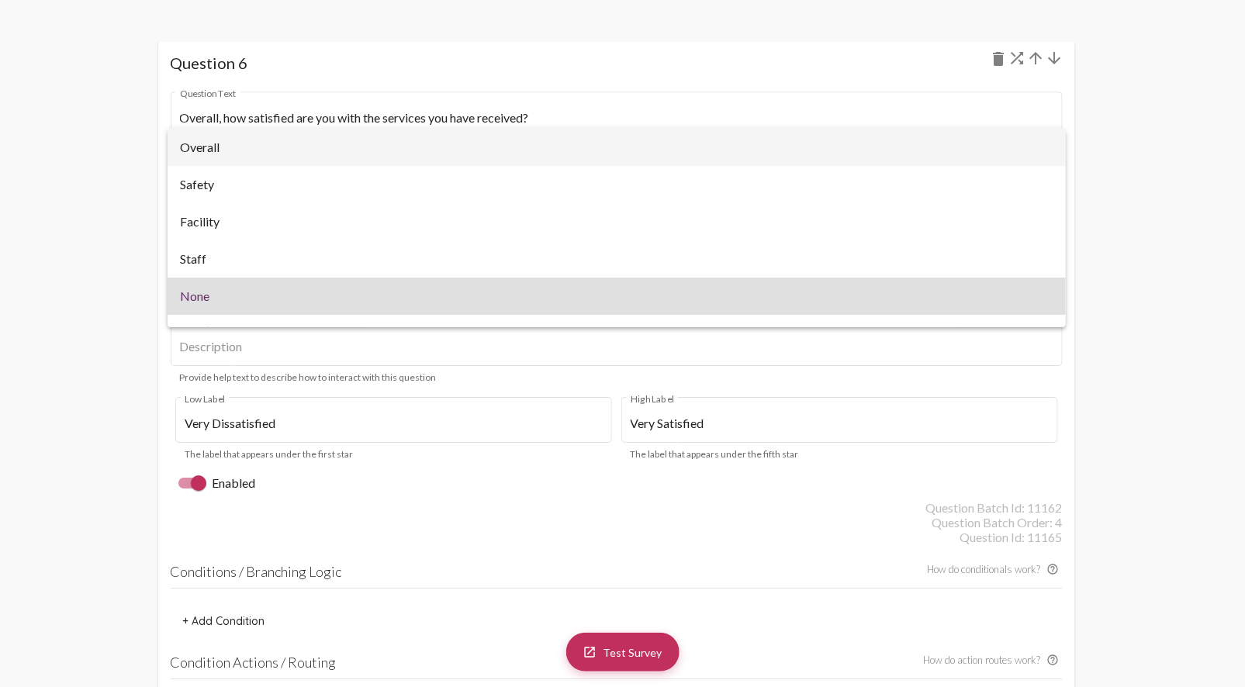
click at [950, 155] on span "Overall" at bounding box center [616, 147] width 873 height 37
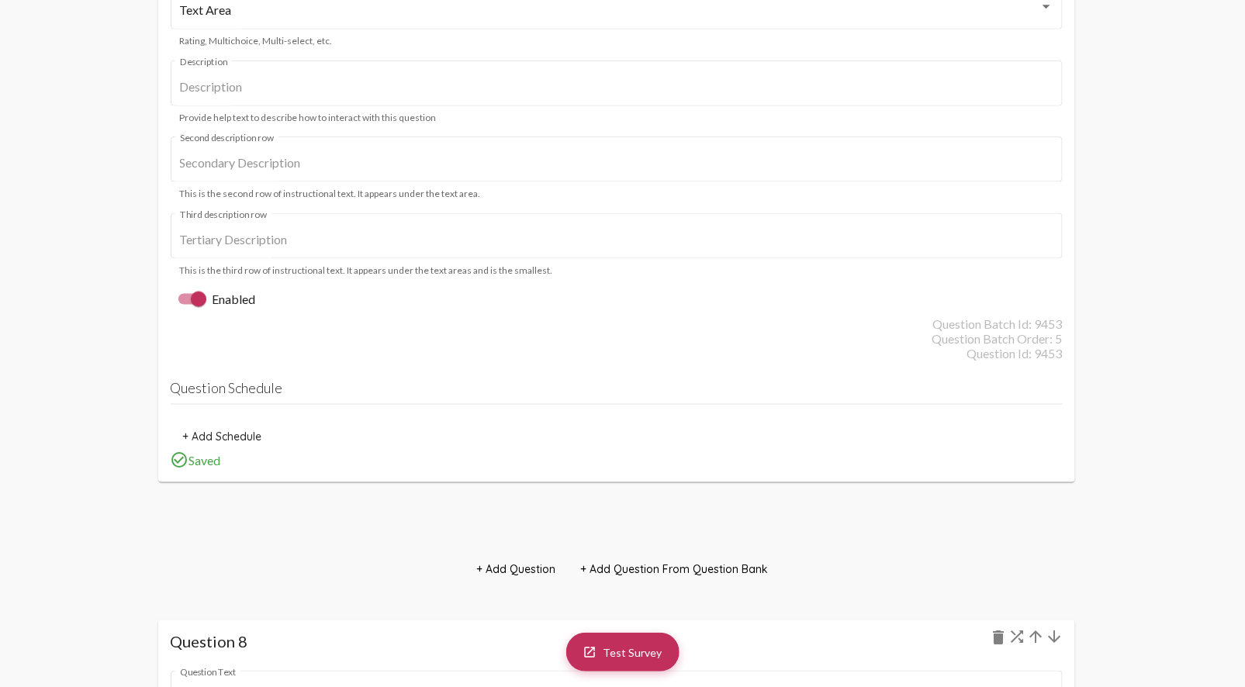
scroll to position [7065, 0]
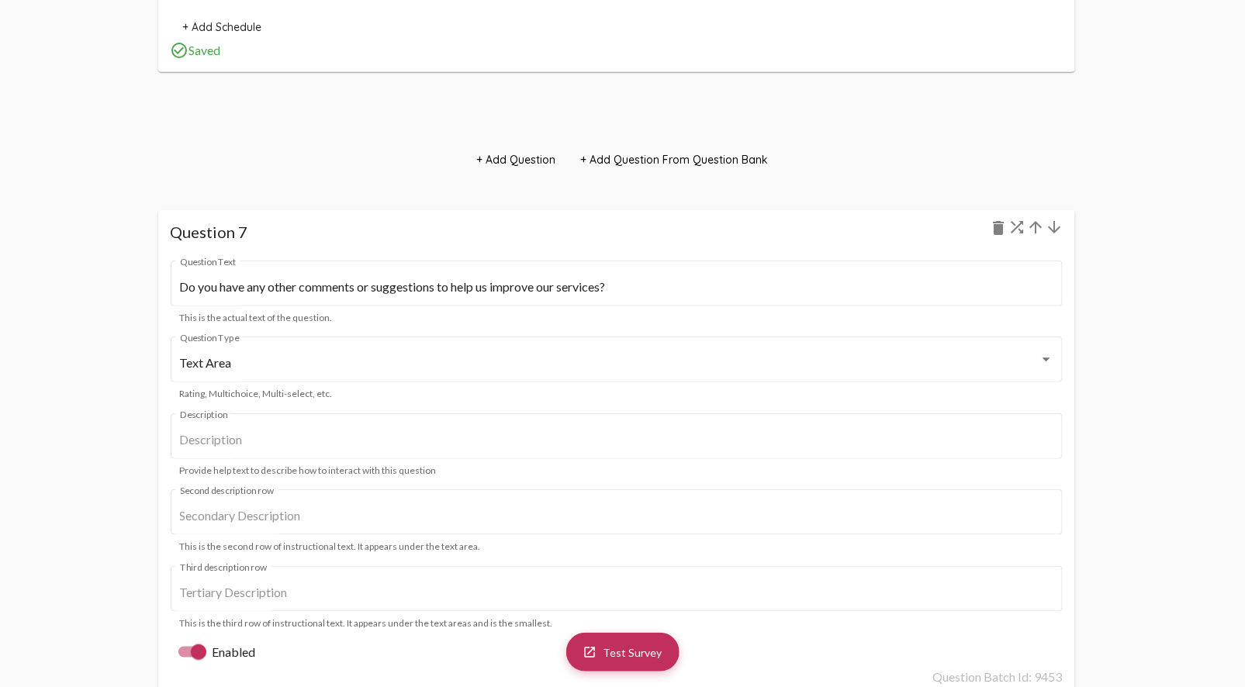
click at [1057, 229] on mat-icon "arrow_downward" at bounding box center [1054, 227] width 19 height 19
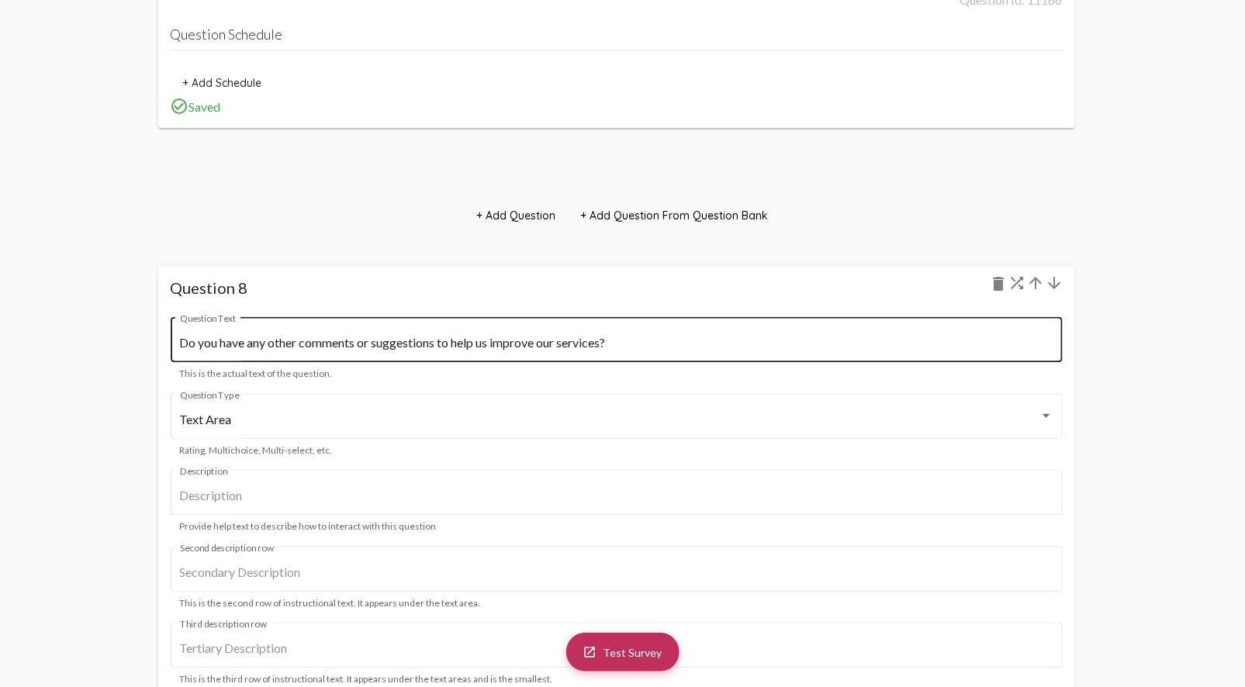
scroll to position [7668, 0]
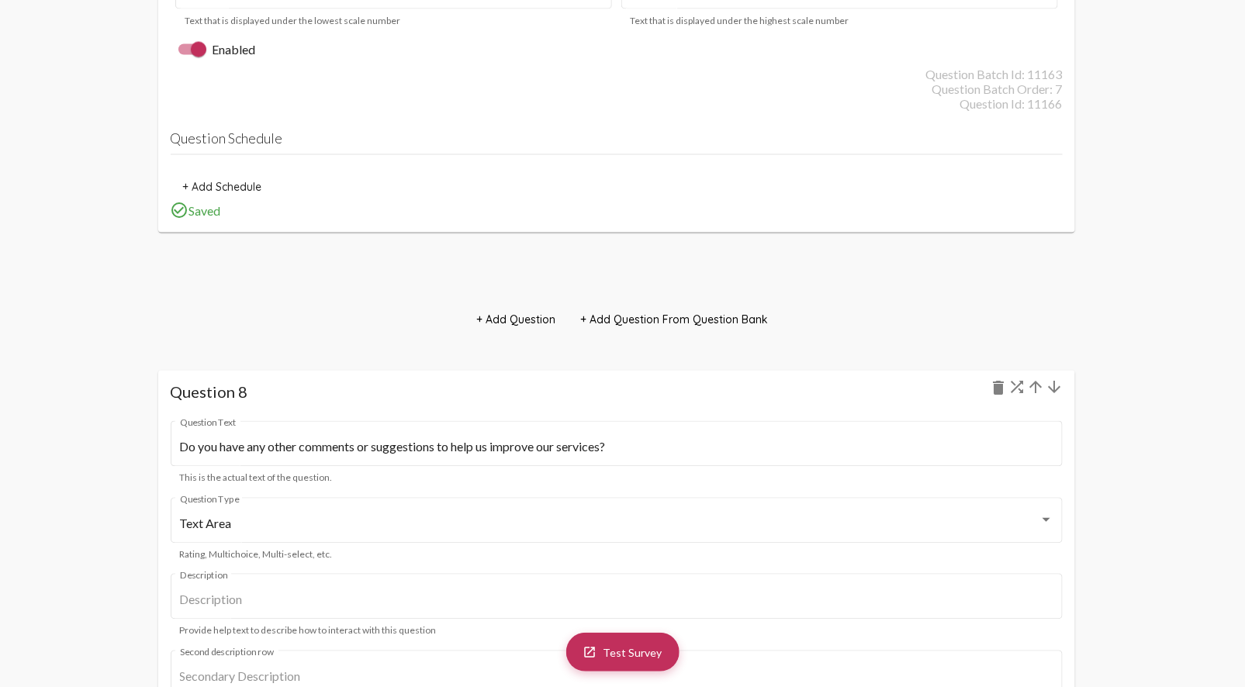
click at [1057, 390] on mat-icon "arrow_downward" at bounding box center [1054, 387] width 19 height 19
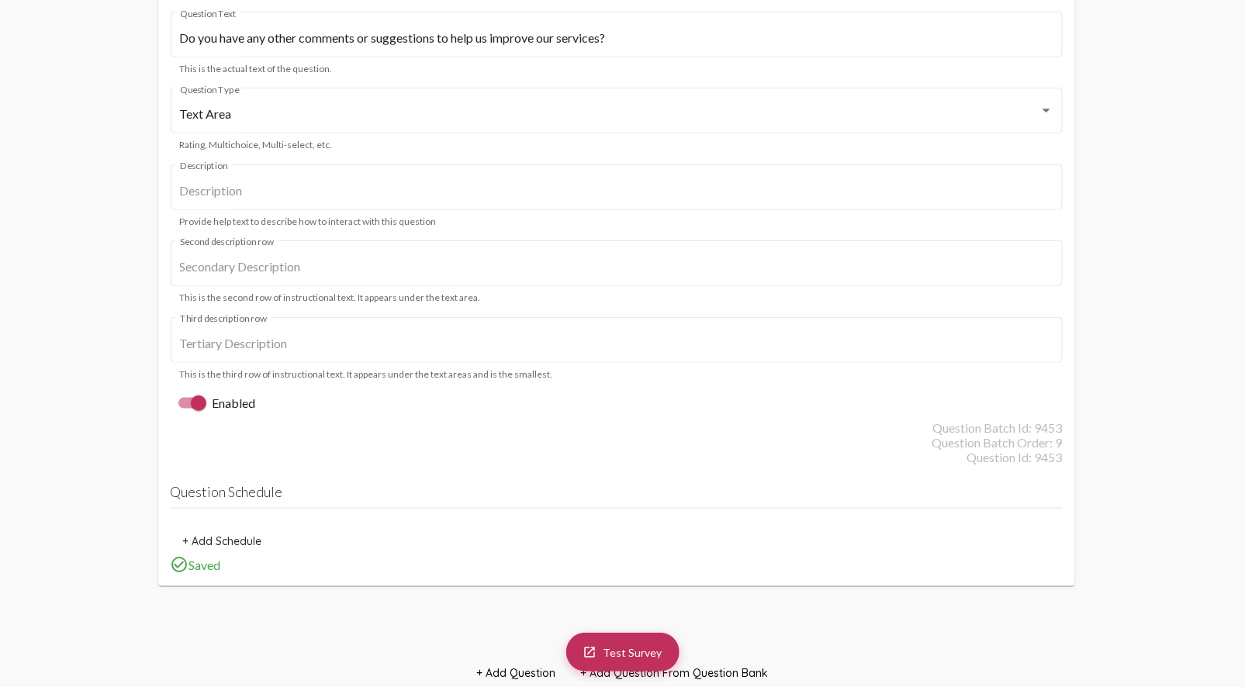
scroll to position [9306, 0]
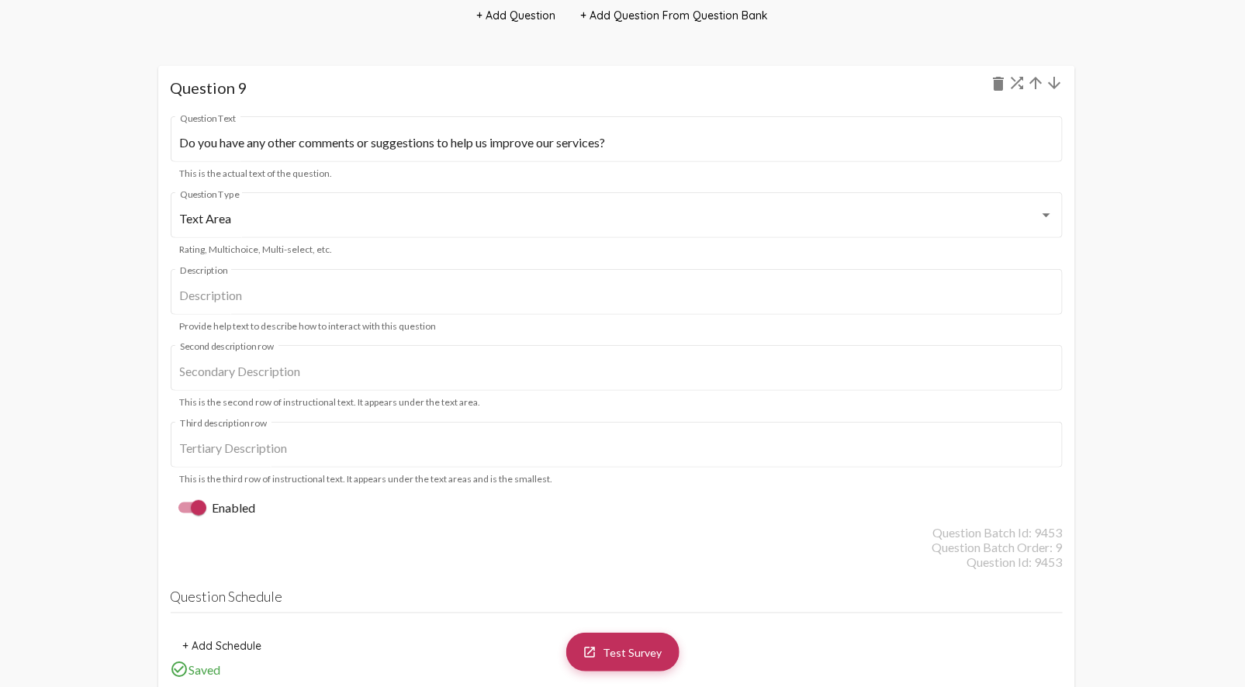
click at [1059, 85] on mat-icon "arrow_downward" at bounding box center [1054, 83] width 19 height 19
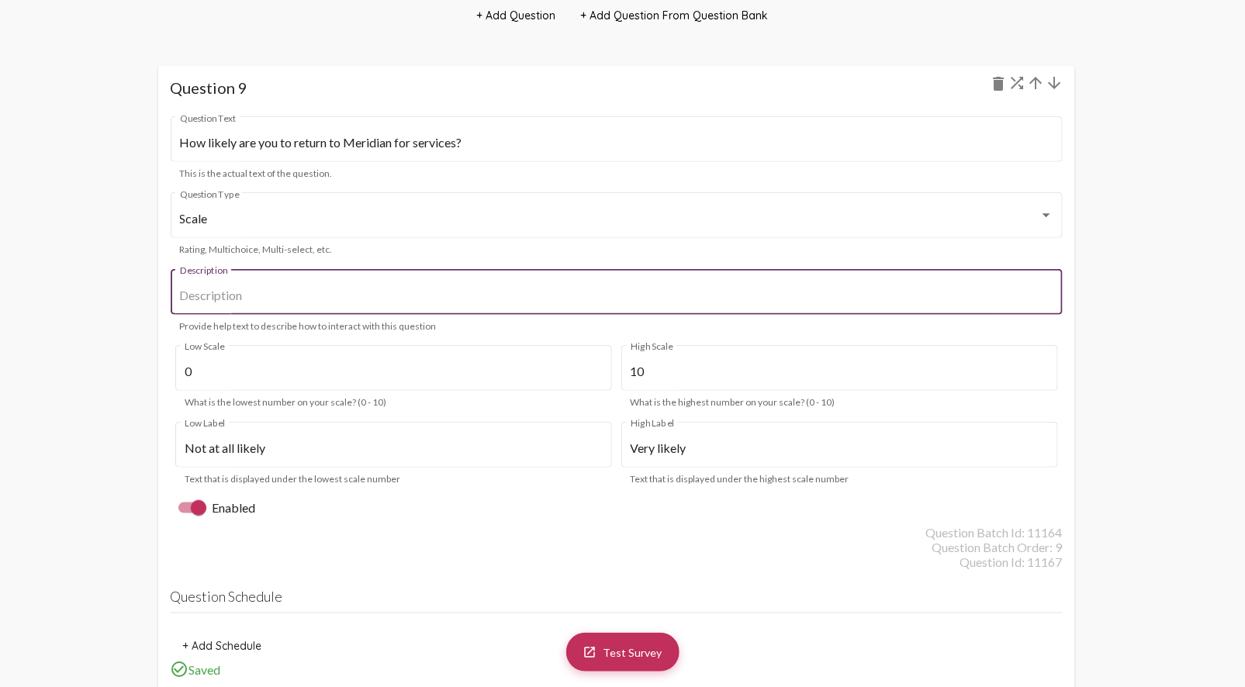
click at [461, 292] on input "Description" at bounding box center [616, 295] width 873 height 14
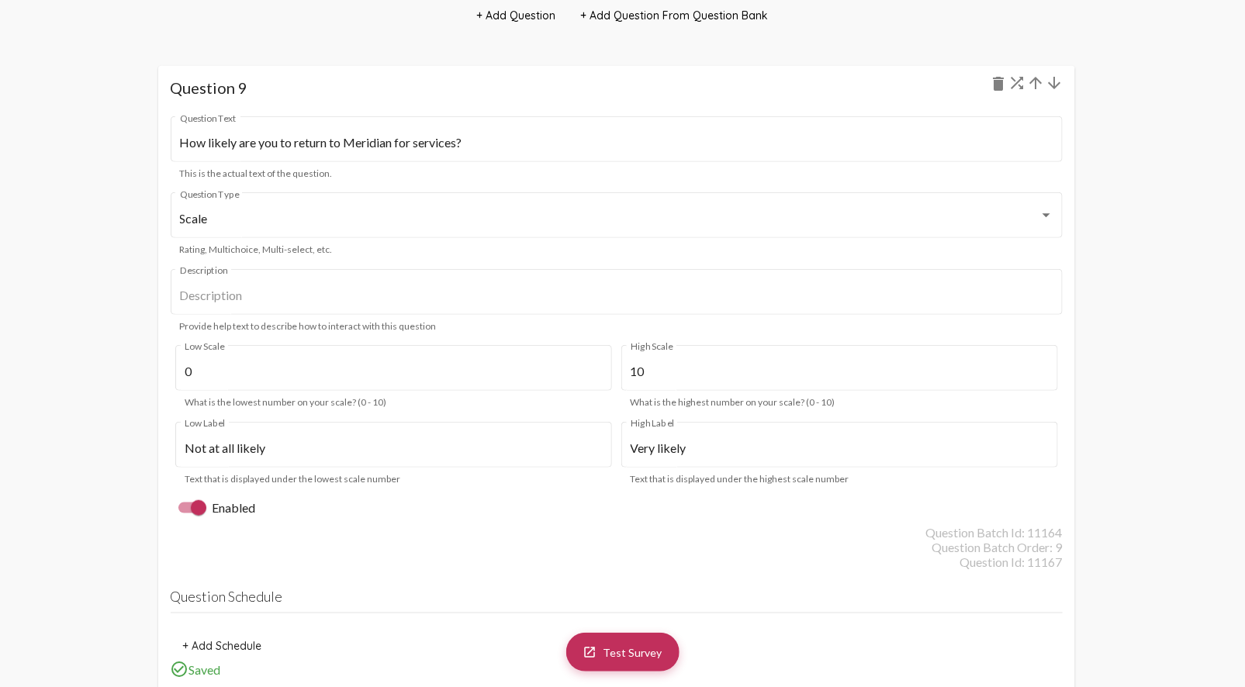
click at [1103, 275] on div "shuffle arrow_upward arrow_downward Question 9 delete How likely are you to ret…" at bounding box center [622, 391] width 977 height 698
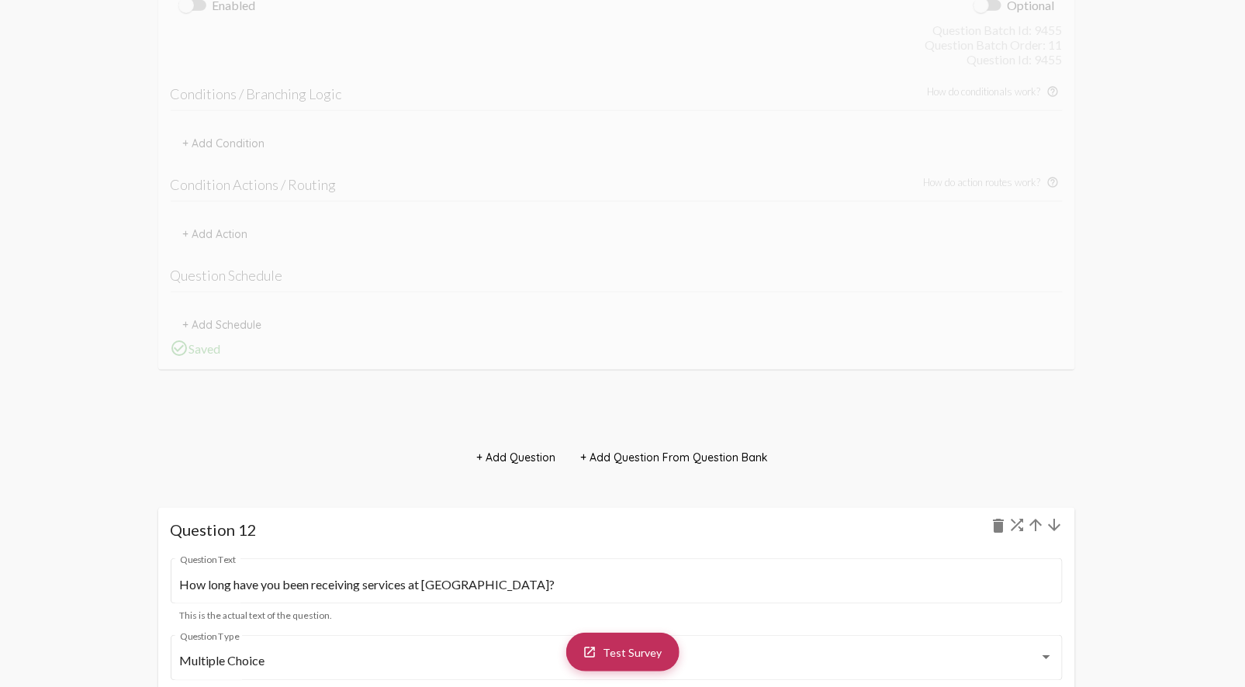
scroll to position [11976, 0]
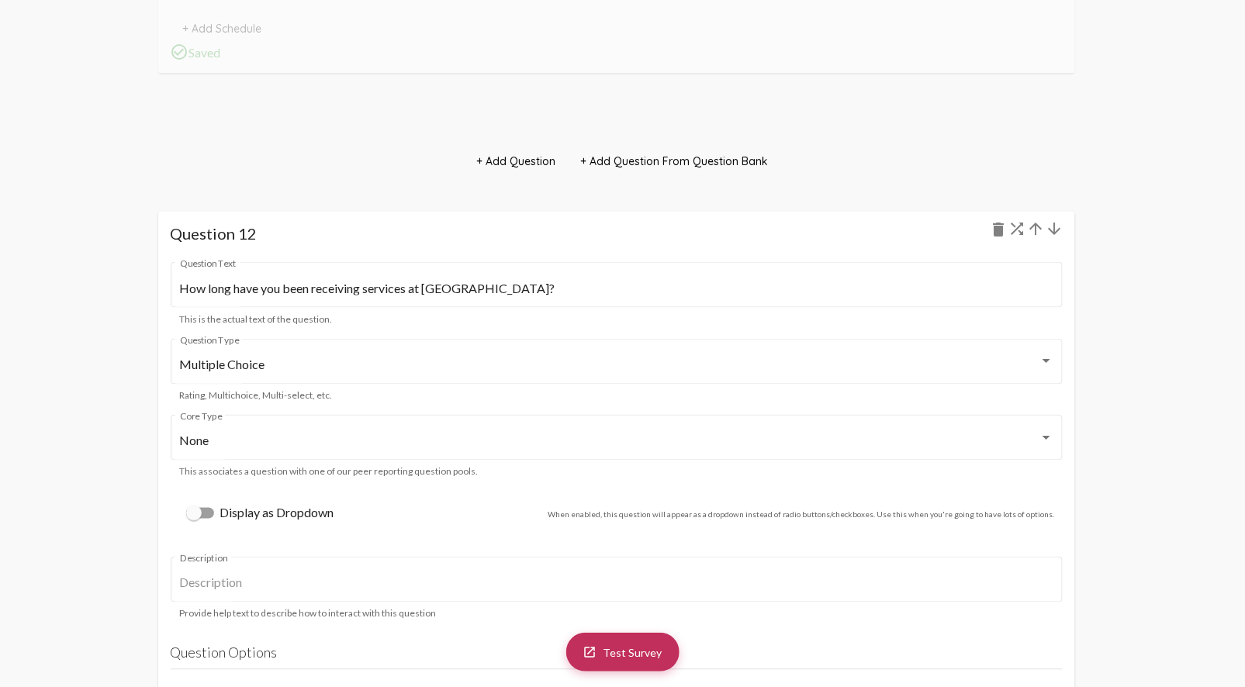
click at [1035, 231] on mat-icon "arrow_upward" at bounding box center [1036, 228] width 19 height 19
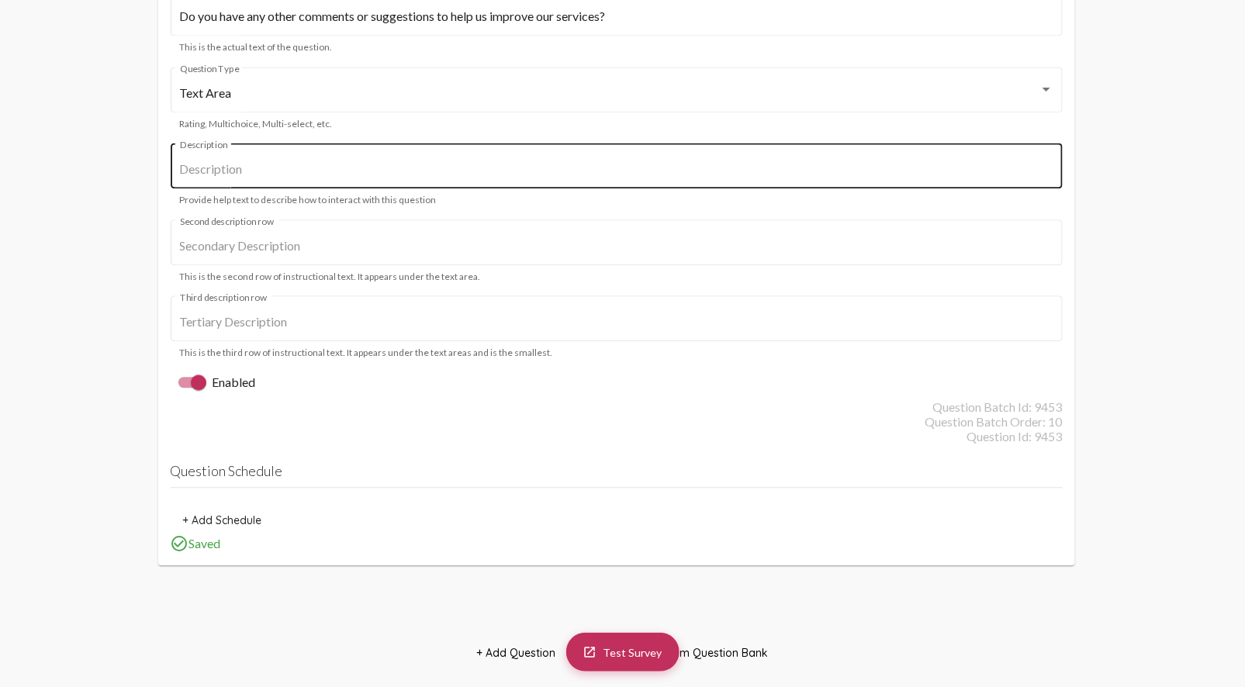
scroll to position [9991, 0]
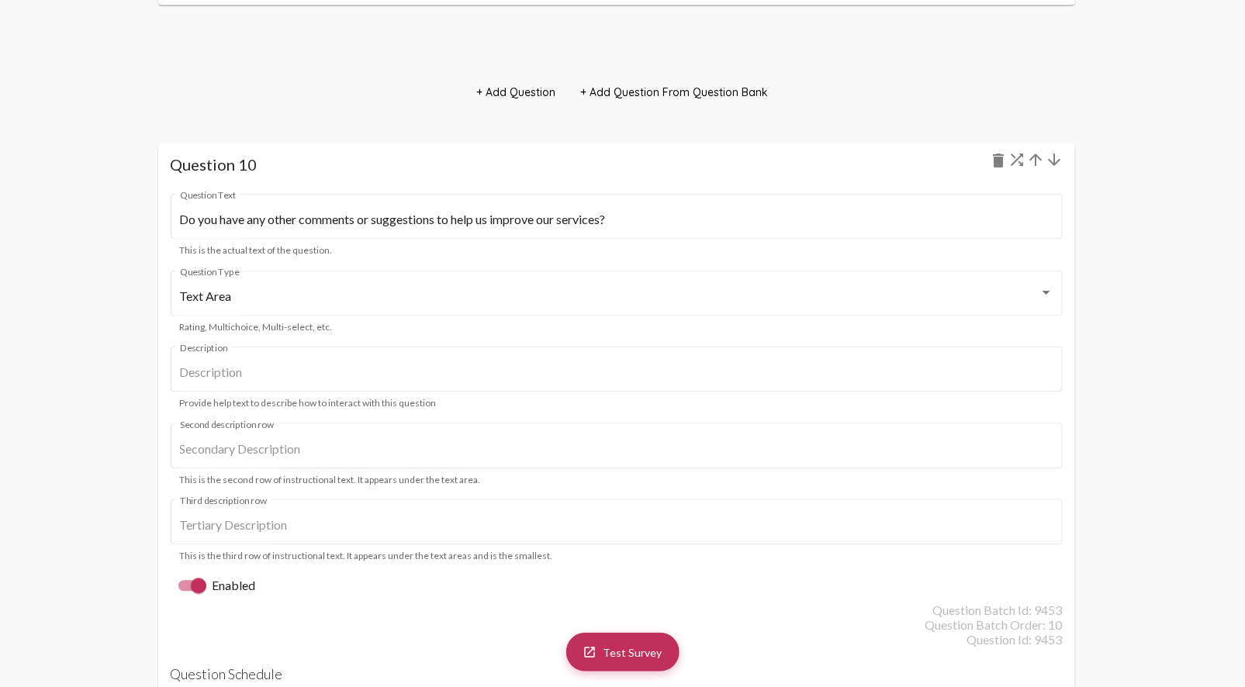
click at [1052, 157] on mat-icon "arrow_downward" at bounding box center [1054, 160] width 19 height 19
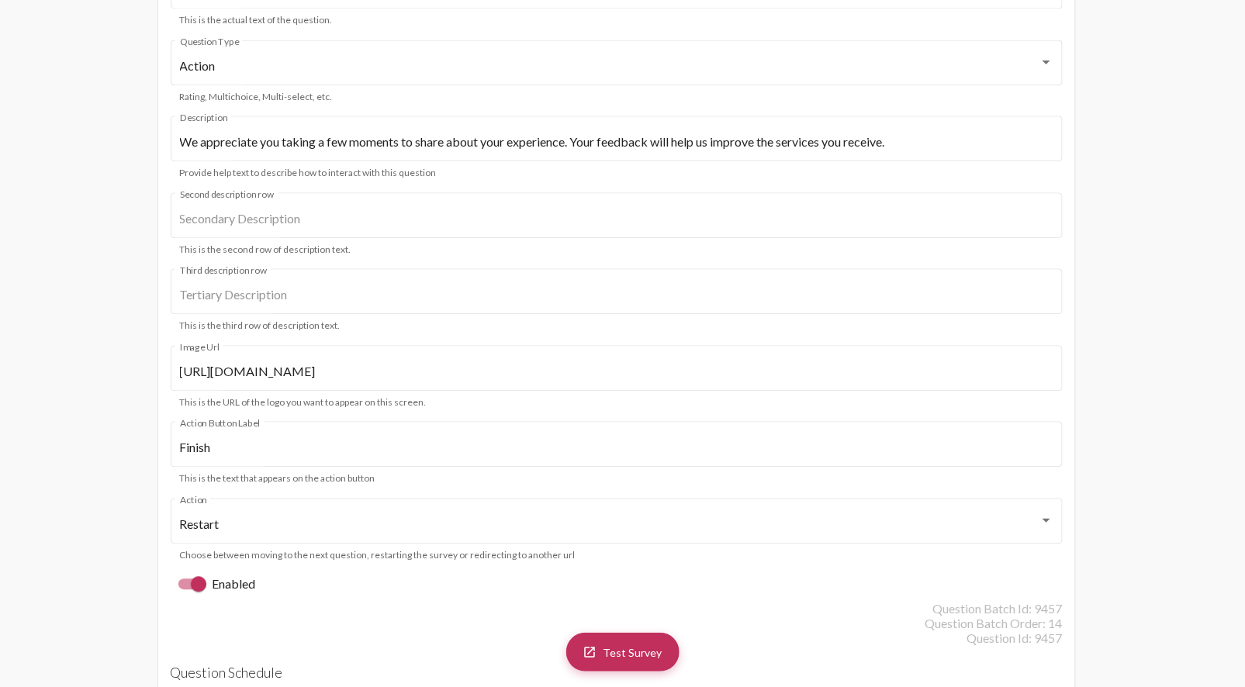
scroll to position [14853, 0]
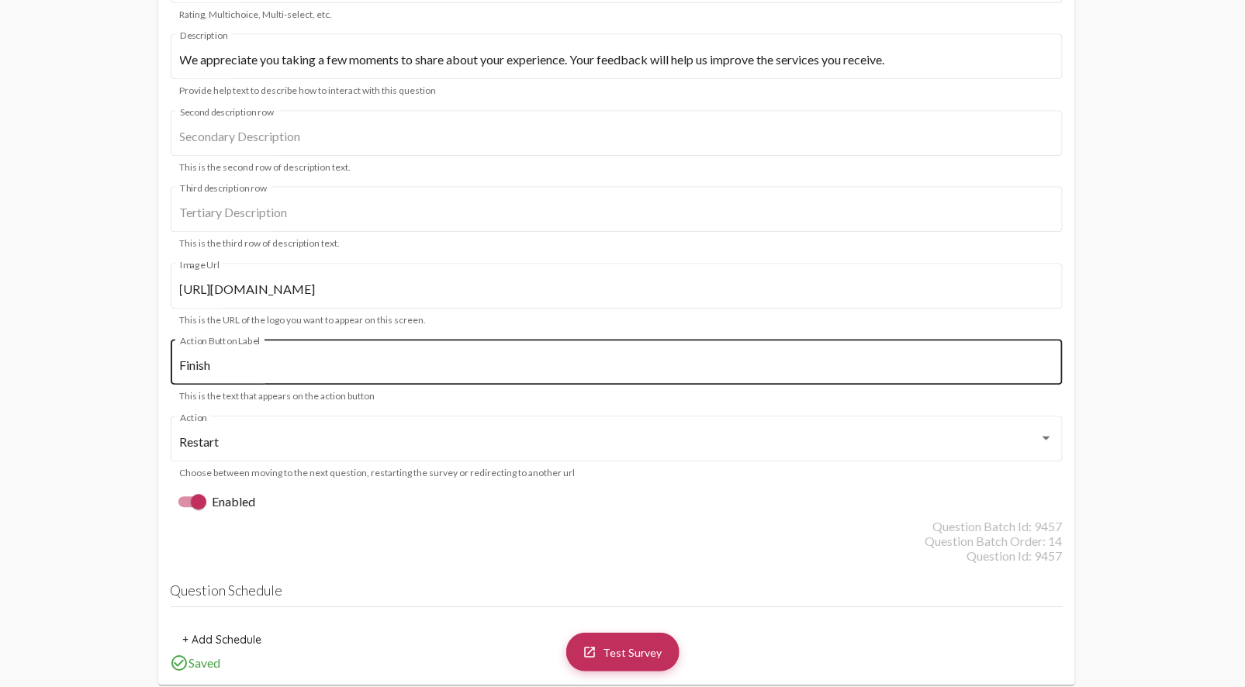
click at [420, 368] on input "Finish" at bounding box center [616, 365] width 873 height 14
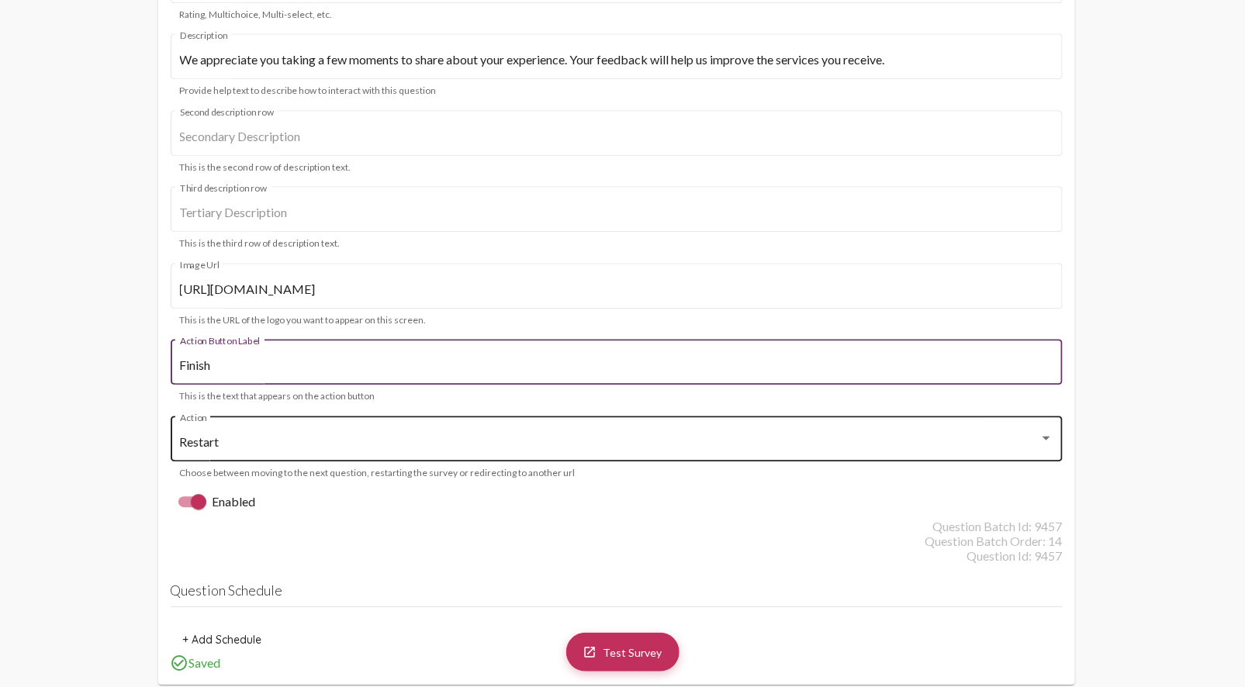
click at [456, 432] on div "Restart Action" at bounding box center [616, 437] width 873 height 49
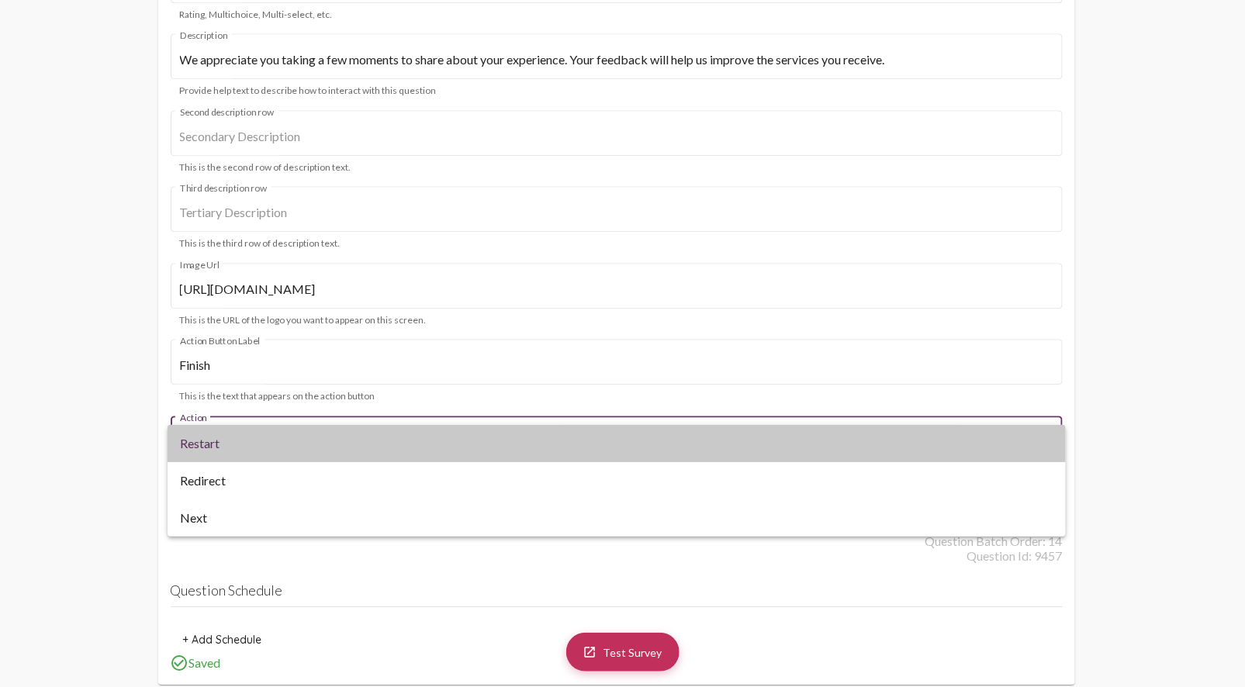
click at [456, 433] on span "Restart" at bounding box center [616, 443] width 873 height 37
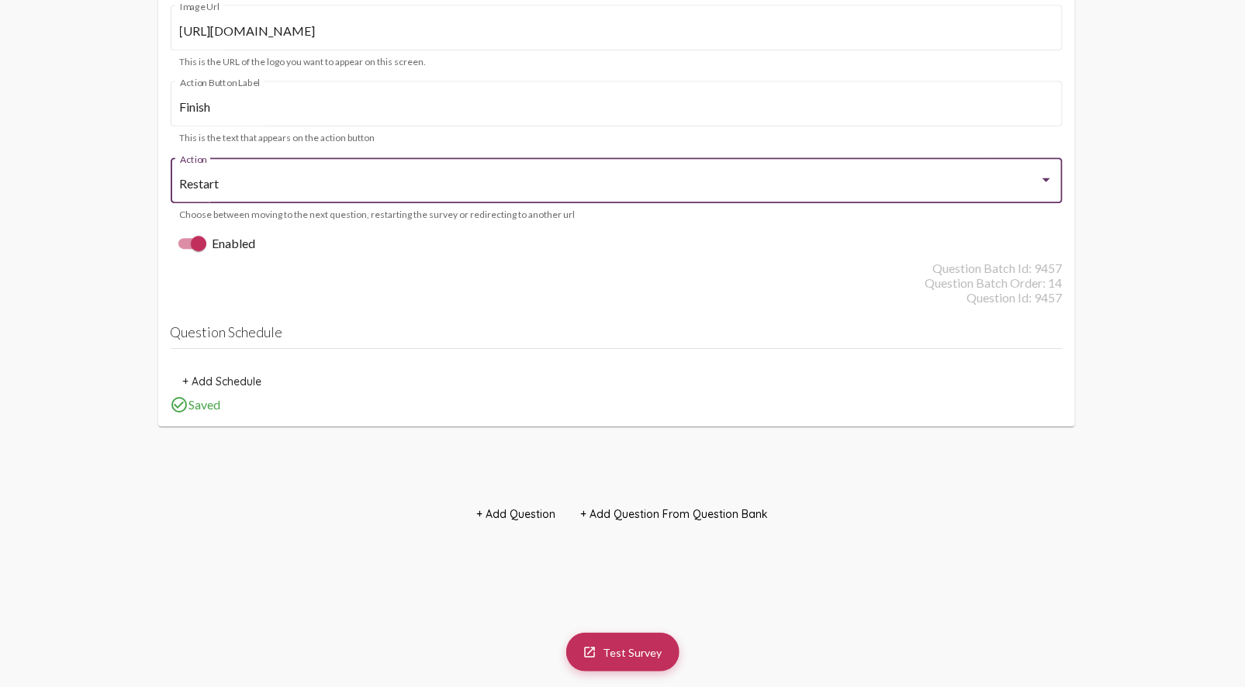
scroll to position [15025, 0]
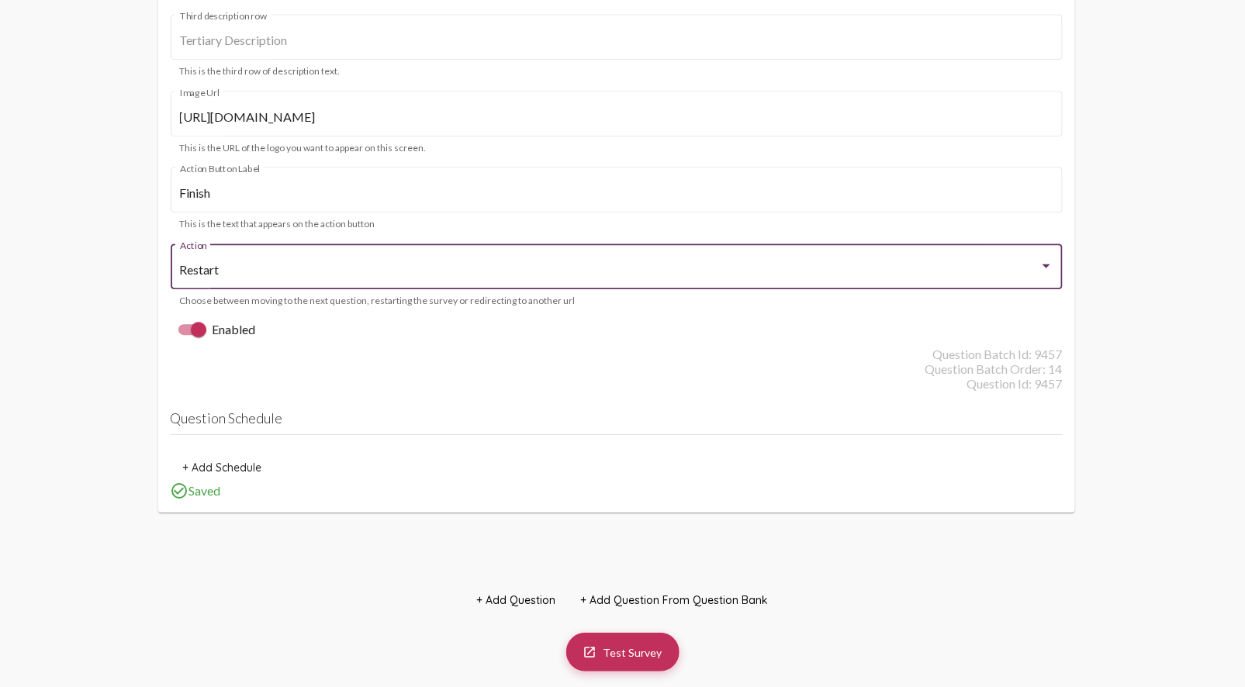
click at [245, 419] on h4 "Question Schedule" at bounding box center [617, 422] width 892 height 26
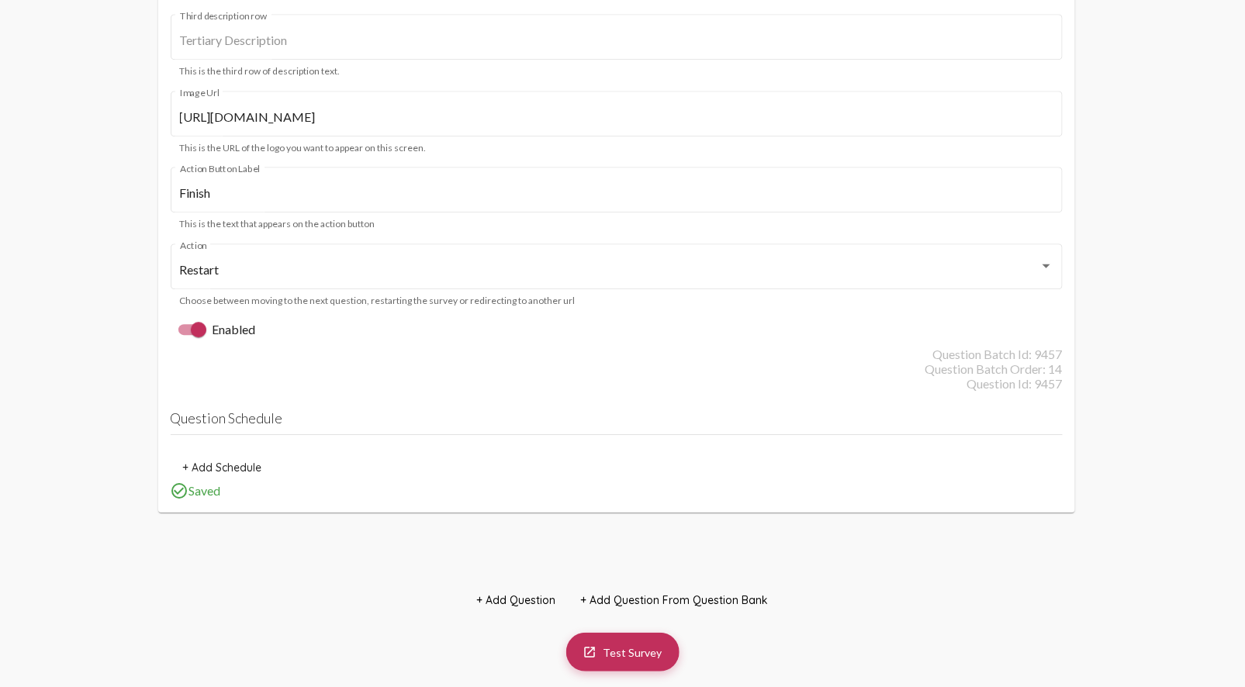
click at [245, 419] on h4 "Question Schedule" at bounding box center [617, 422] width 892 height 26
click at [299, 419] on h4 "Question Schedule" at bounding box center [617, 422] width 892 height 26
click at [756, 412] on h4 "Question Schedule" at bounding box center [617, 422] width 892 height 26
click at [740, 413] on h4 "Question Schedule" at bounding box center [617, 422] width 892 height 26
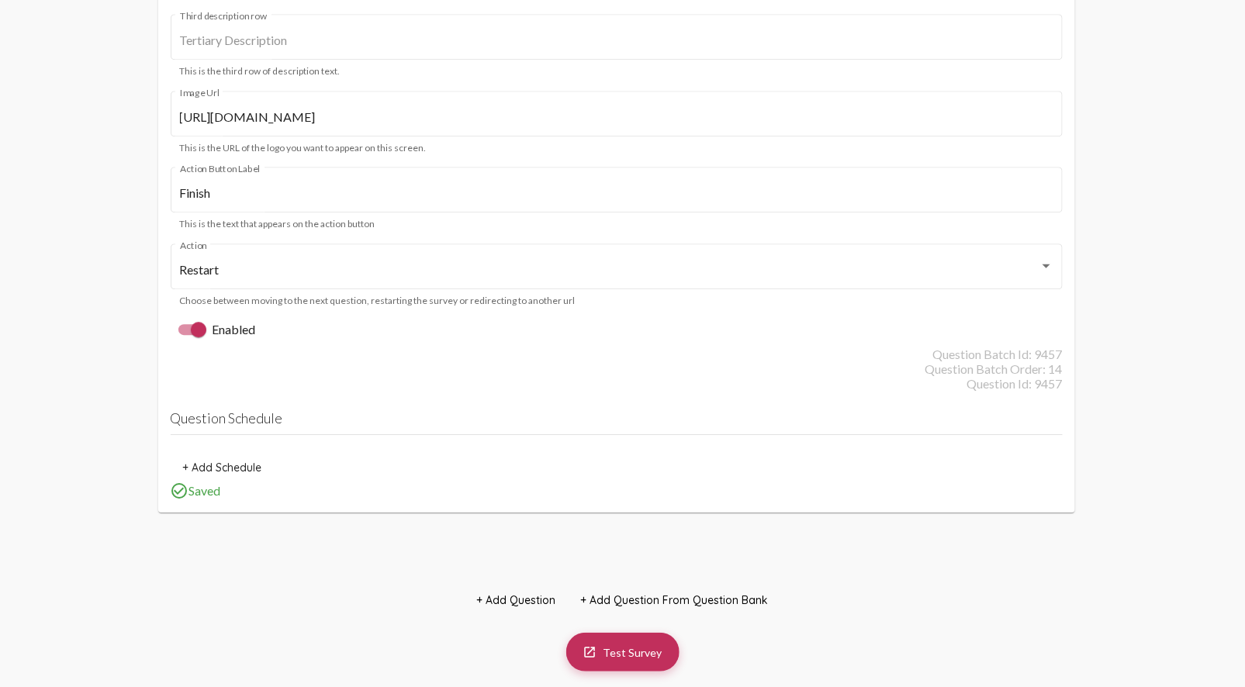
click at [468, 415] on h4 "Question Schedule" at bounding box center [617, 422] width 892 height 26
click at [306, 369] on div "Question Batch Order: 14" at bounding box center [617, 368] width 892 height 15
click at [230, 470] on span "+ Add Schedule" at bounding box center [222, 468] width 79 height 14
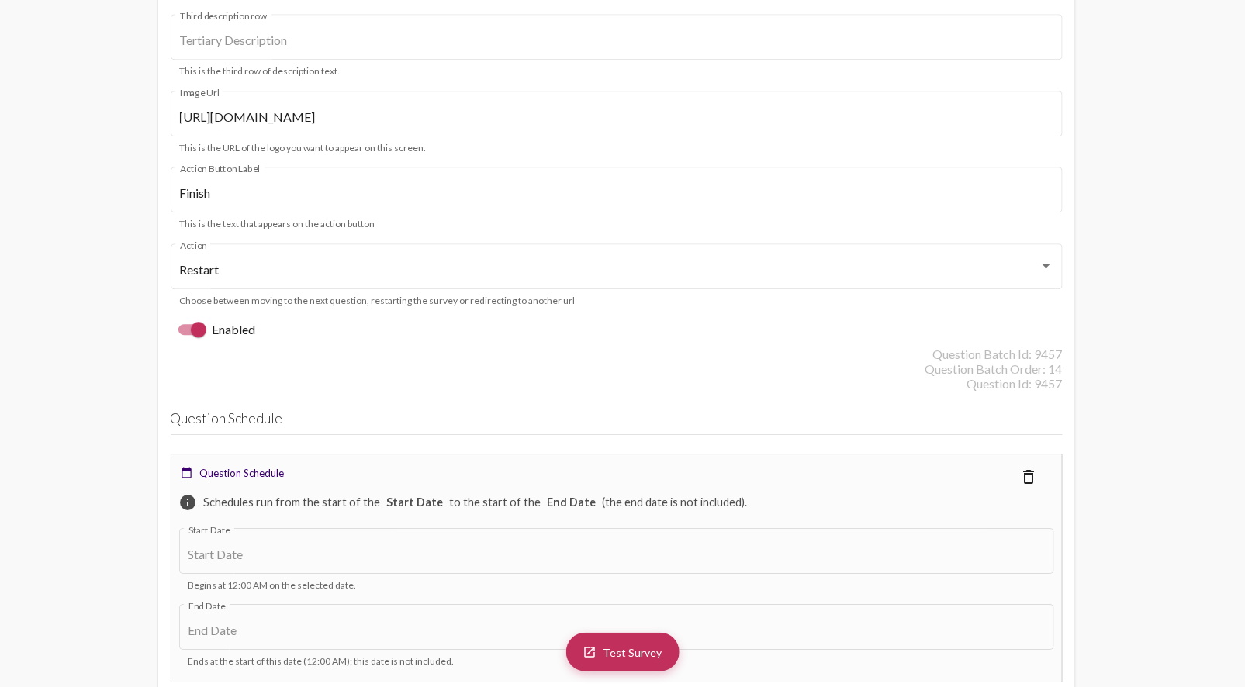
scroll to position [15111, 0]
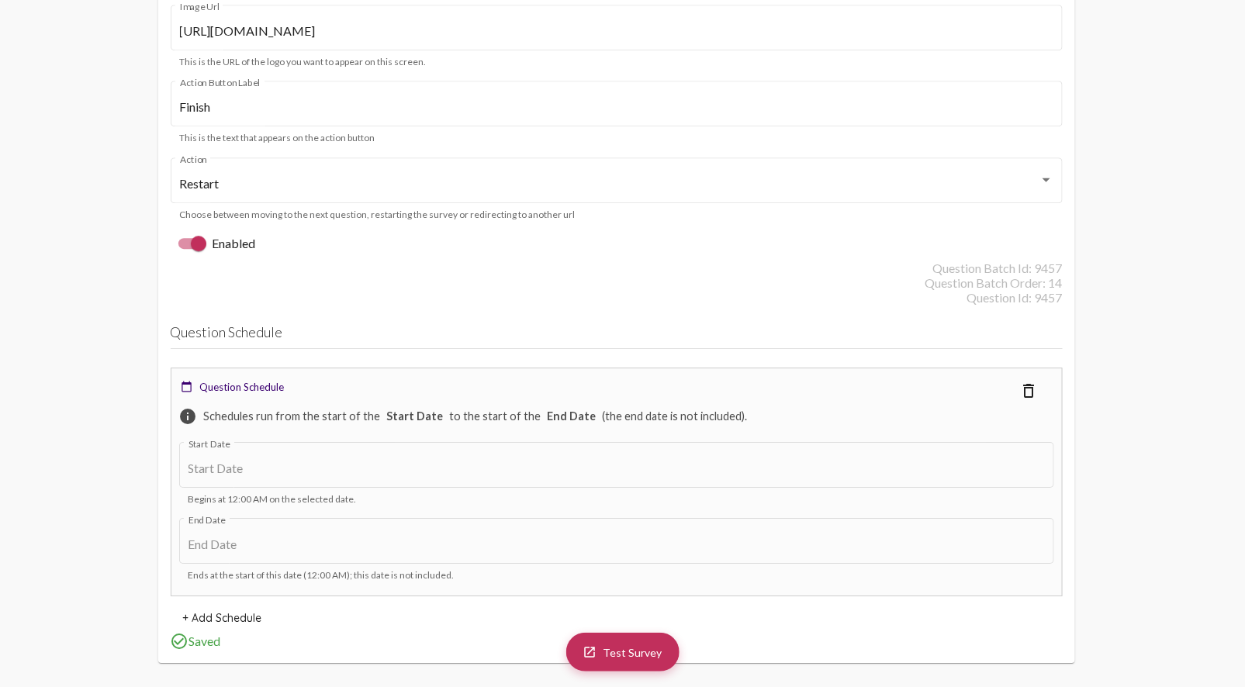
click at [228, 330] on h4 "Question Schedule" at bounding box center [617, 336] width 892 height 26
click at [1033, 391] on mat-icon "delete_outline" at bounding box center [1029, 391] width 19 height 19
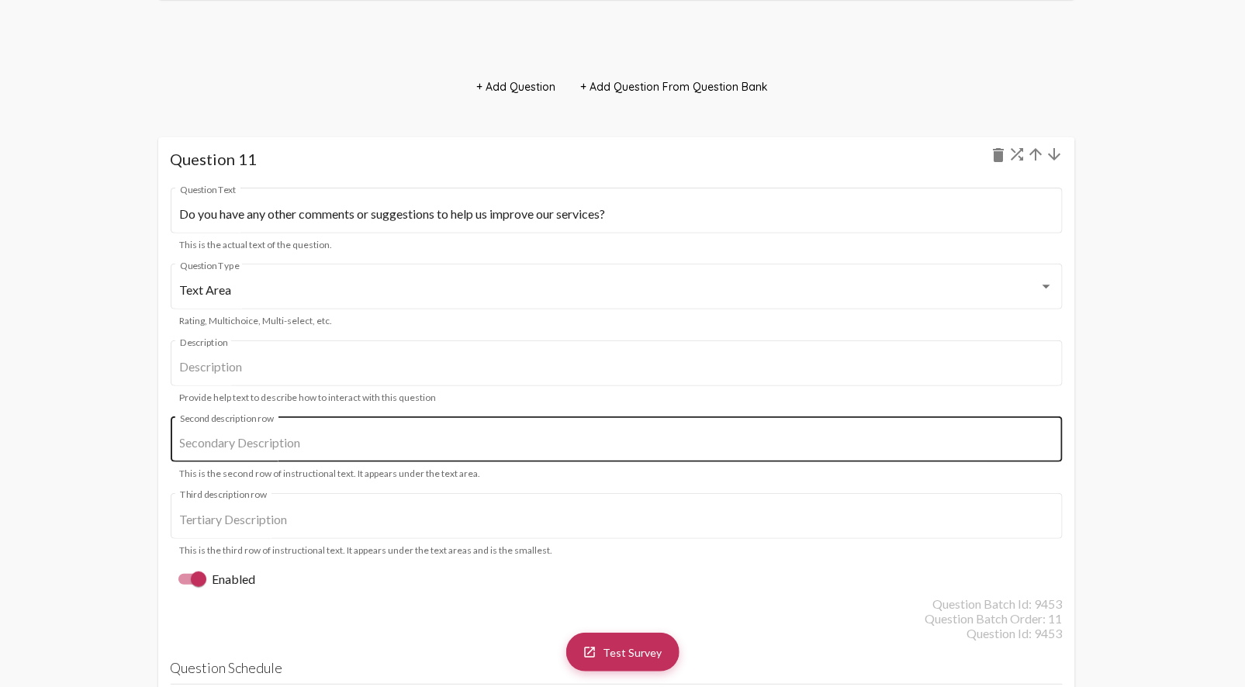
scroll to position [11147, 0]
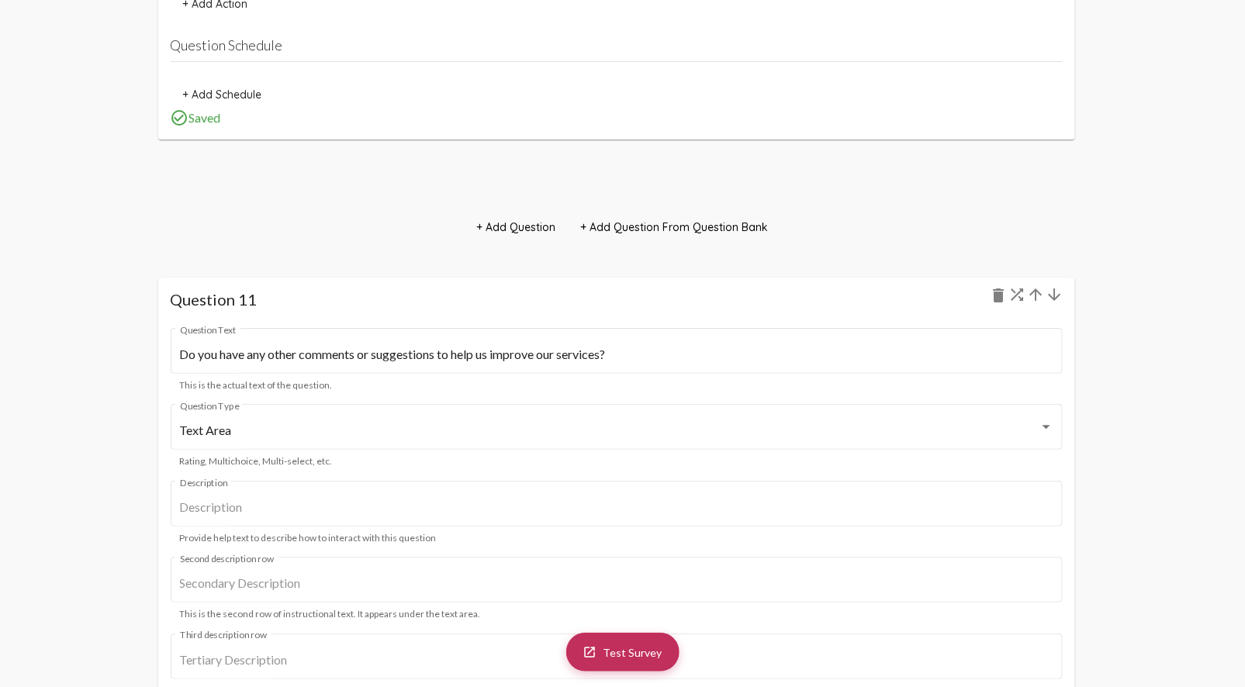
click at [1056, 292] on mat-icon "arrow_downward" at bounding box center [1054, 294] width 19 height 19
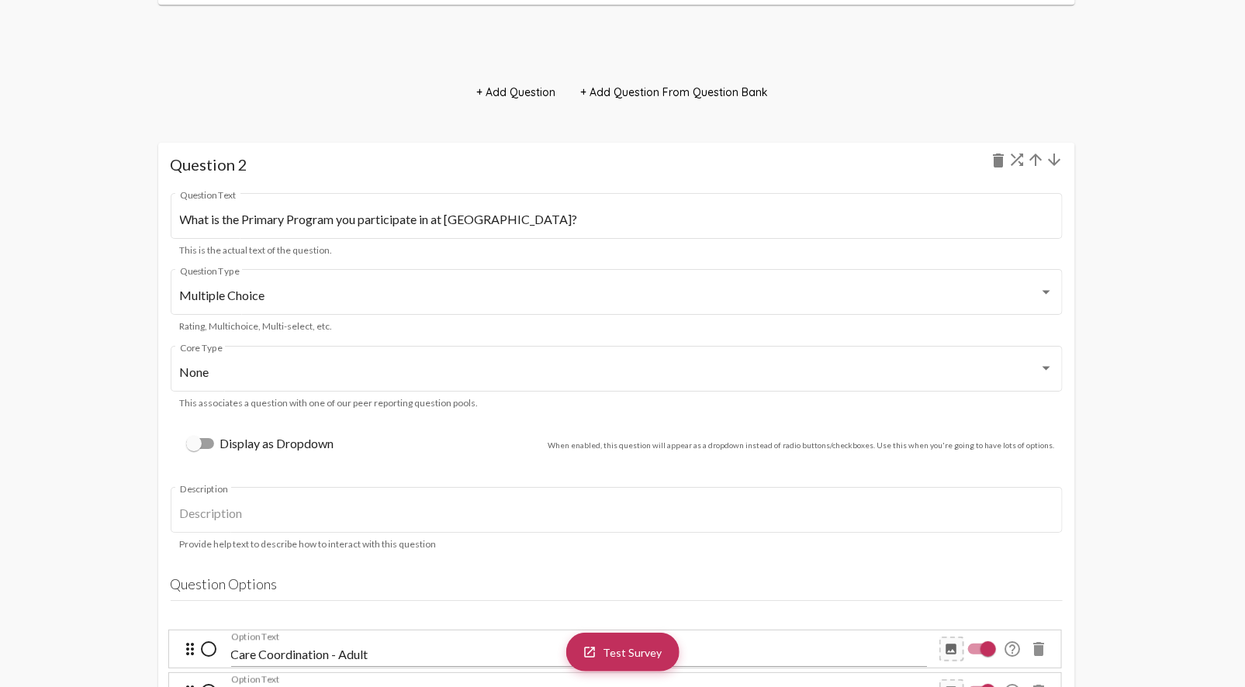
scroll to position [1895, 0]
click at [1036, 158] on mat-icon "arrow_upward" at bounding box center [1036, 158] width 19 height 19
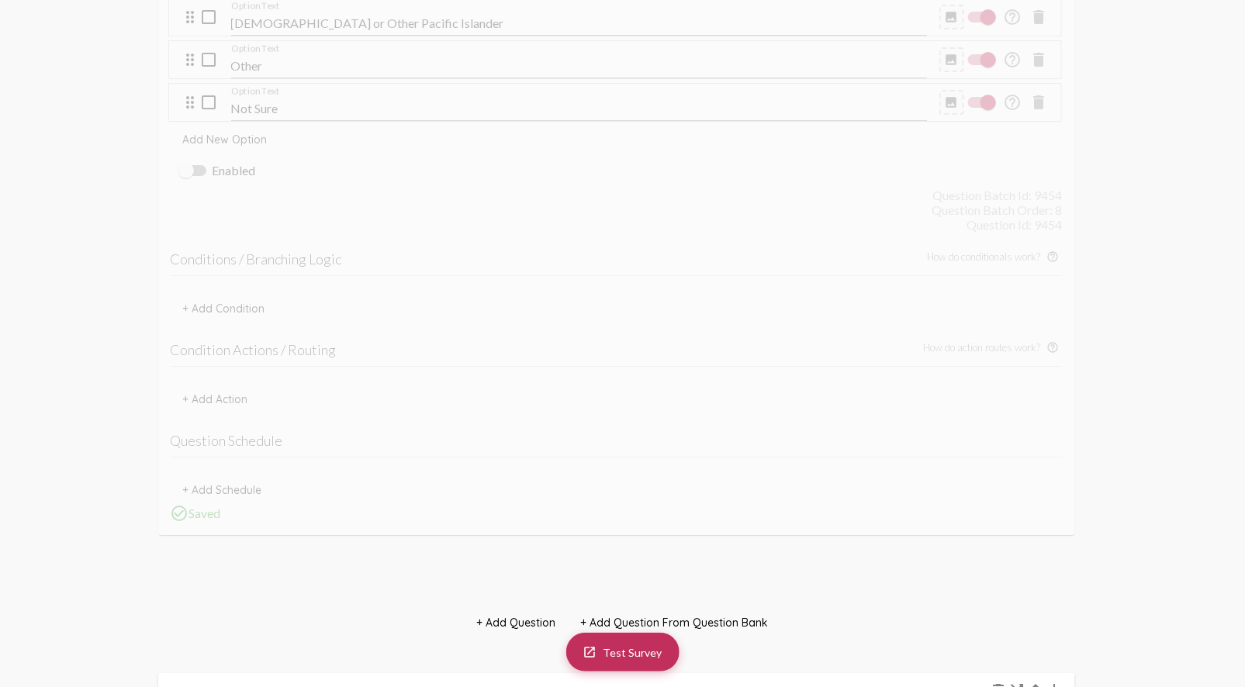
scroll to position [9302, 0]
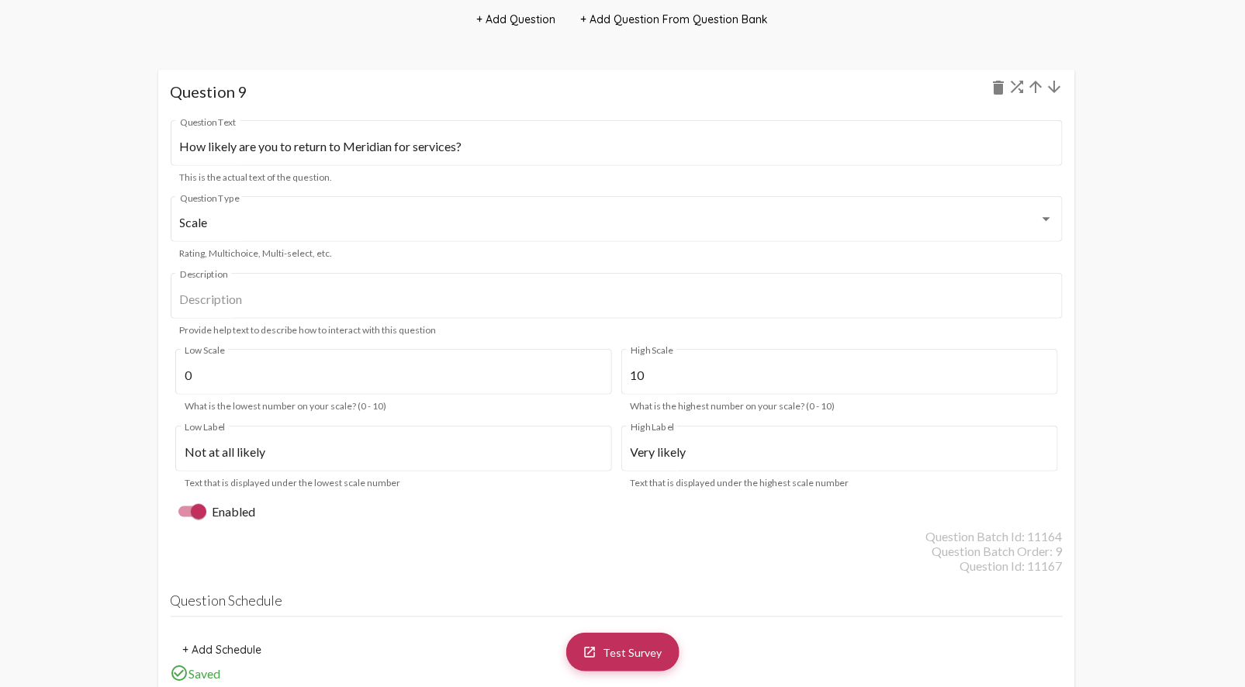
click at [1036, 87] on mat-icon "arrow_upward" at bounding box center [1036, 87] width 19 height 19
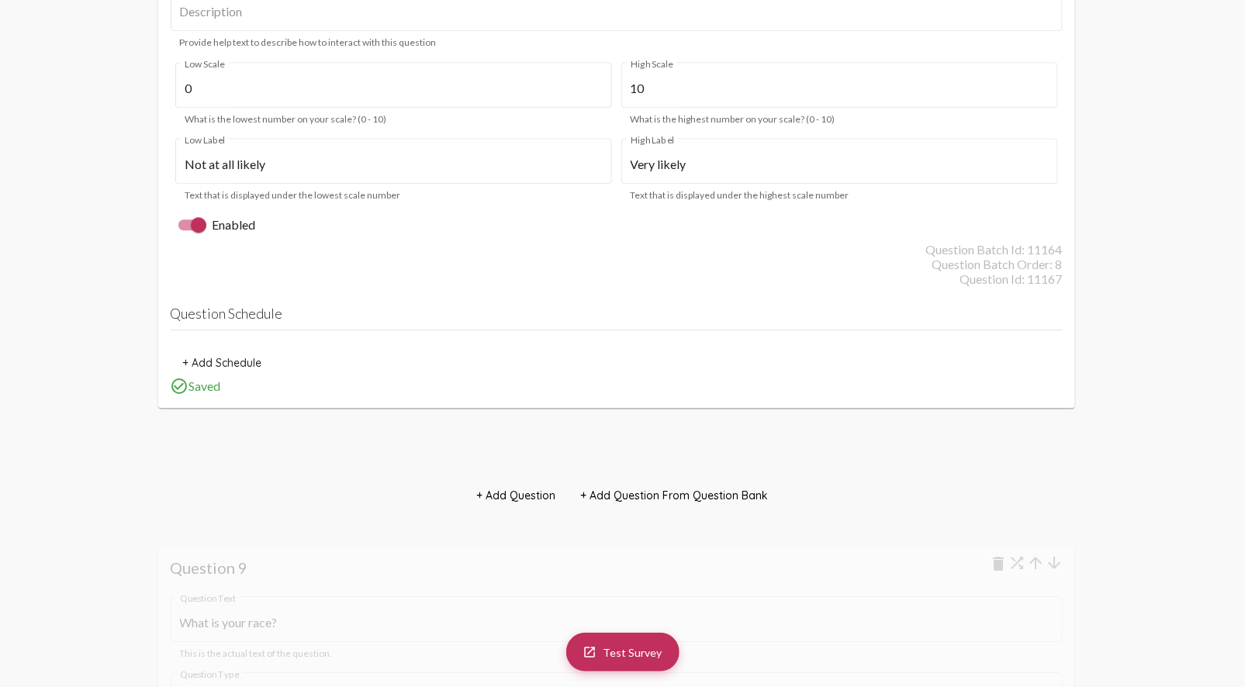
scroll to position [7826, 0]
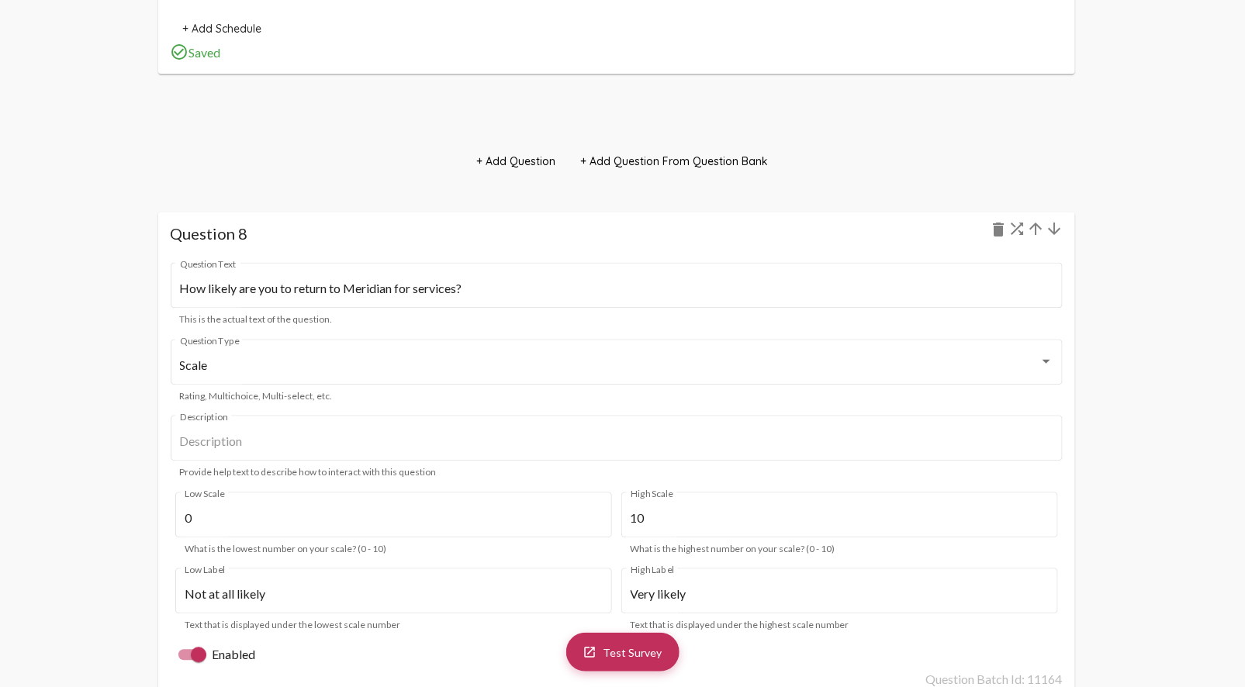
click at [1038, 229] on mat-icon "arrow_upward" at bounding box center [1036, 229] width 19 height 19
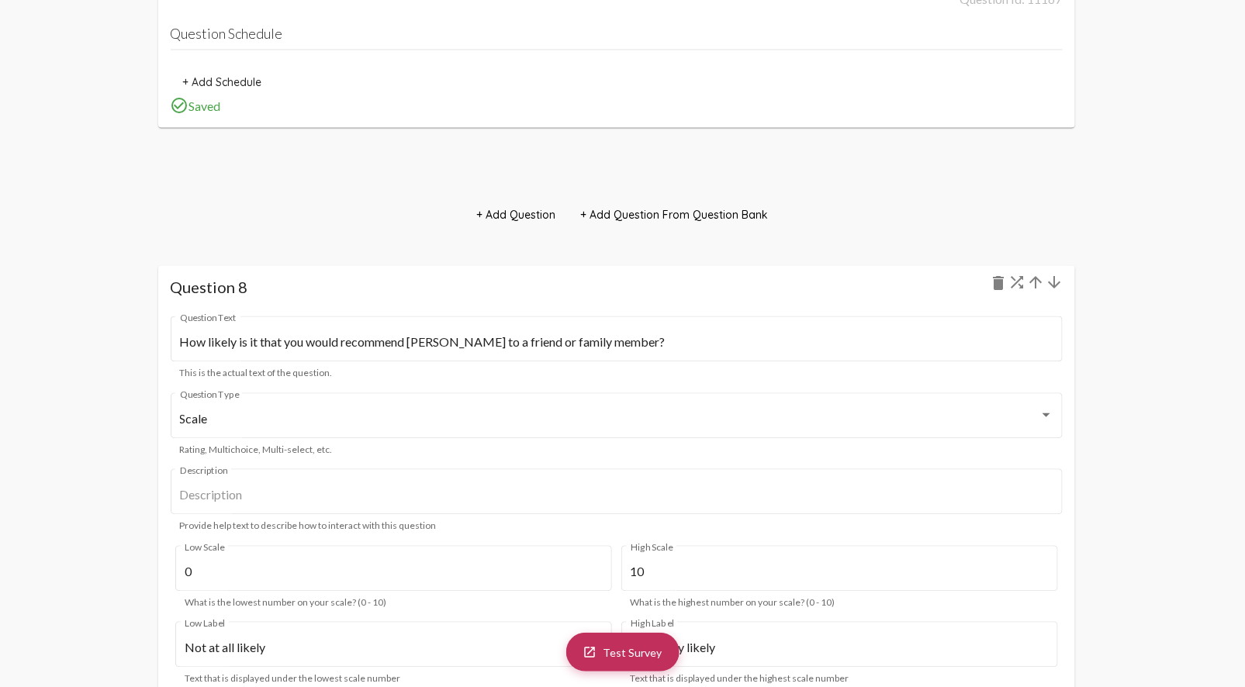
scroll to position [7728, 0]
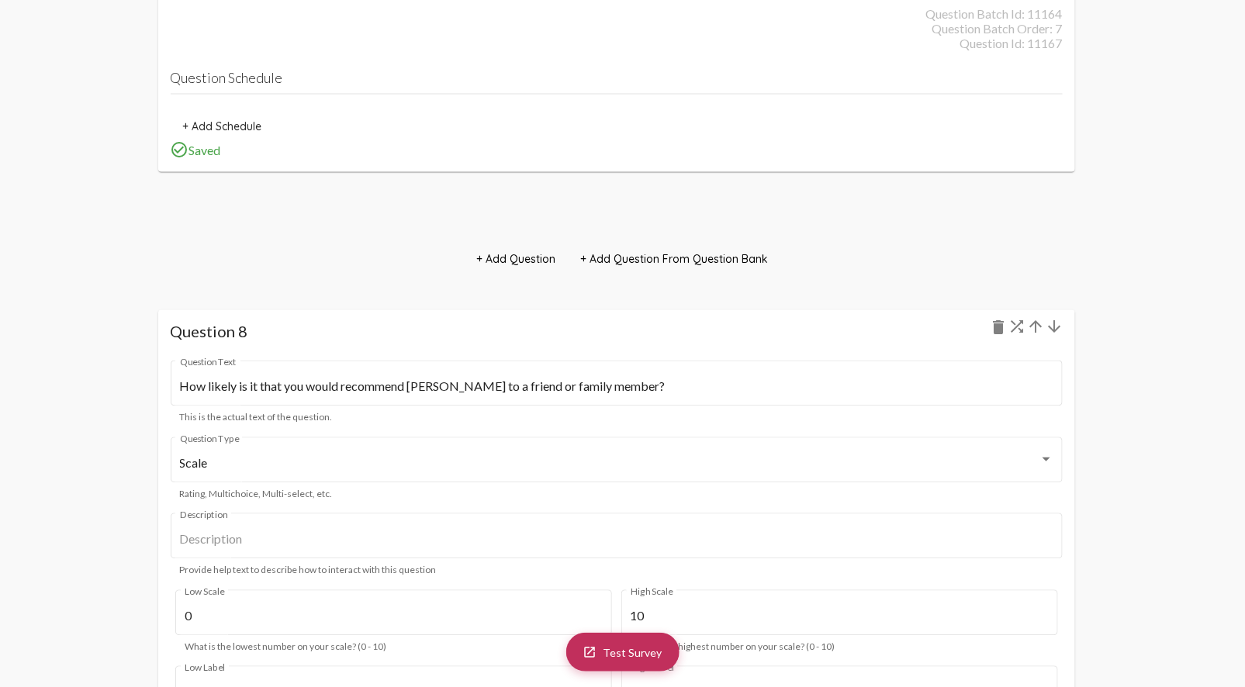
click at [1038, 323] on mat-icon "arrow_upward" at bounding box center [1036, 327] width 19 height 19
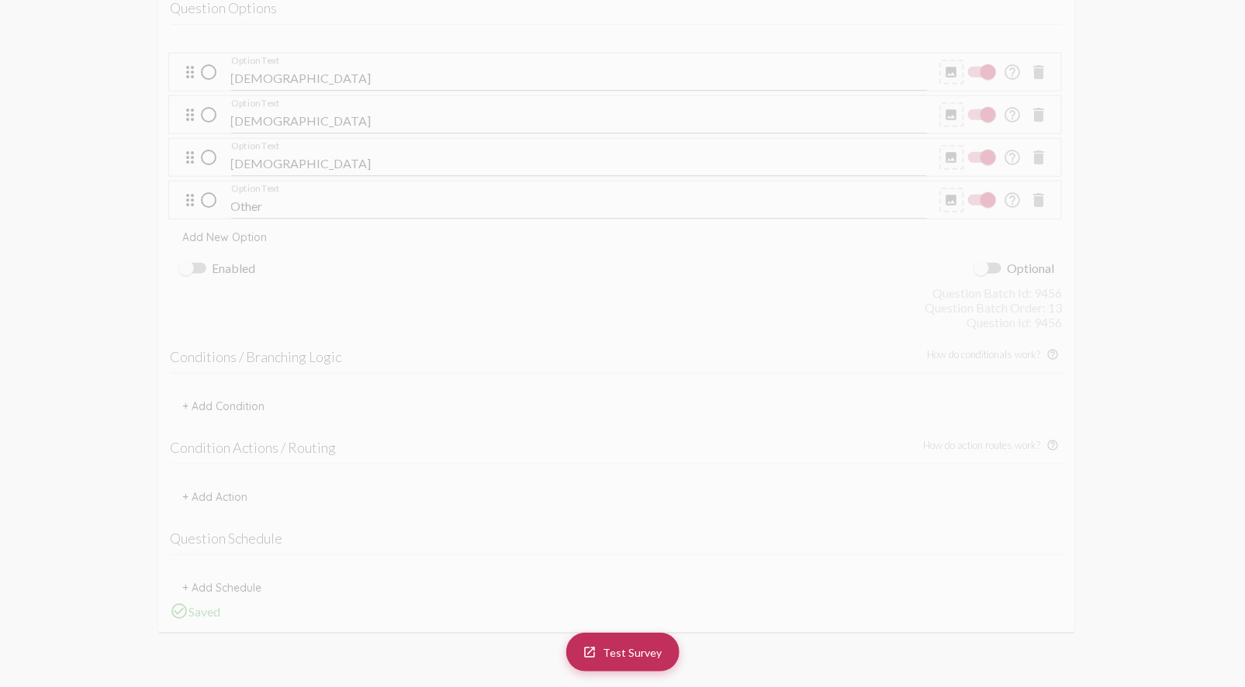
scroll to position [0, 0]
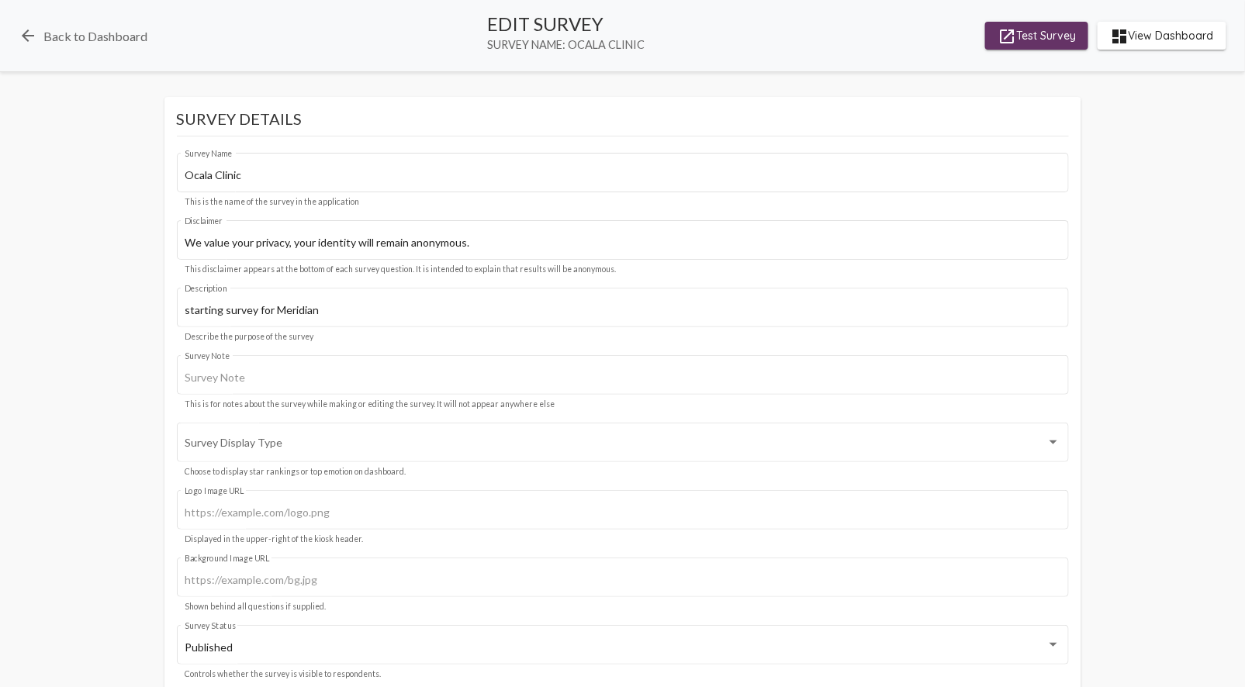
click at [1055, 39] on span "launch Test Survey" at bounding box center [1036, 36] width 78 height 28
